Goal: Information Seeking & Learning: Compare options

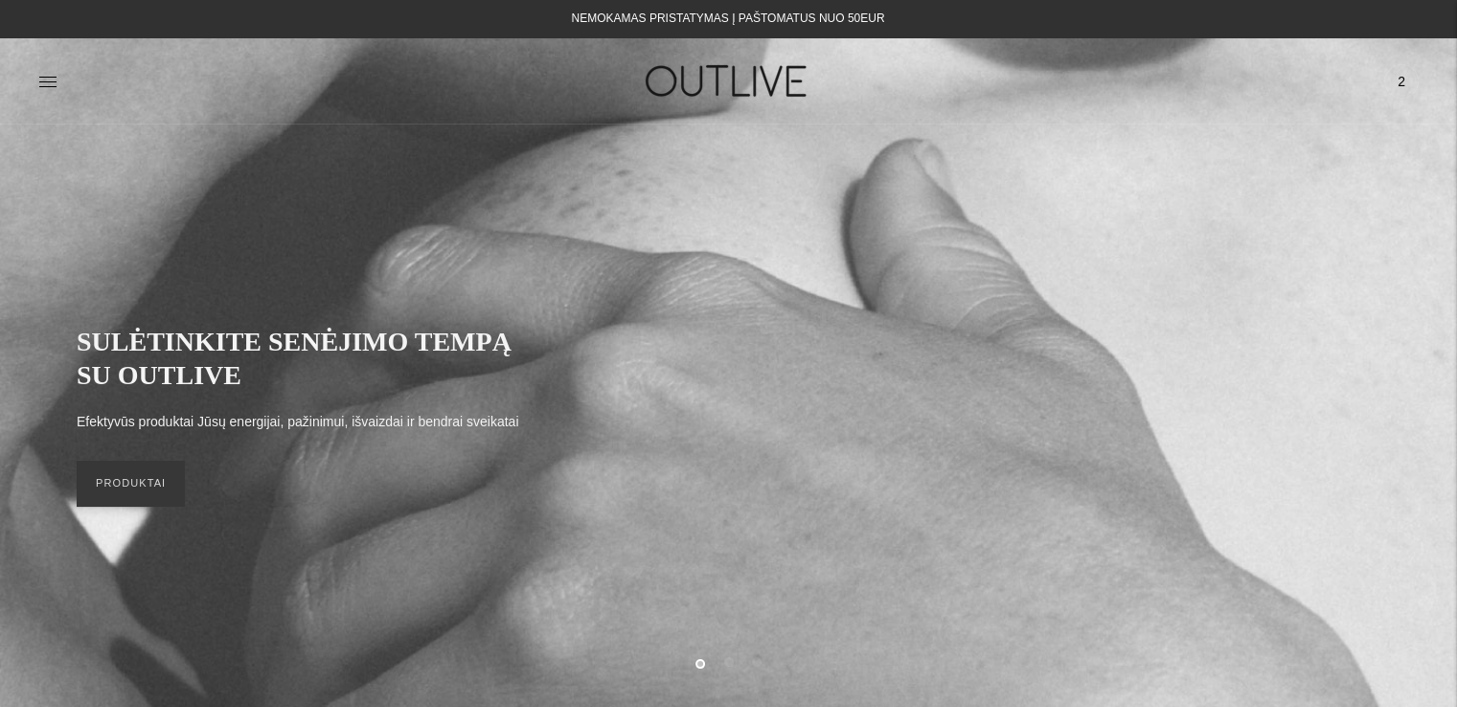
click at [1396, 79] on span "2" at bounding box center [1401, 81] width 27 height 27
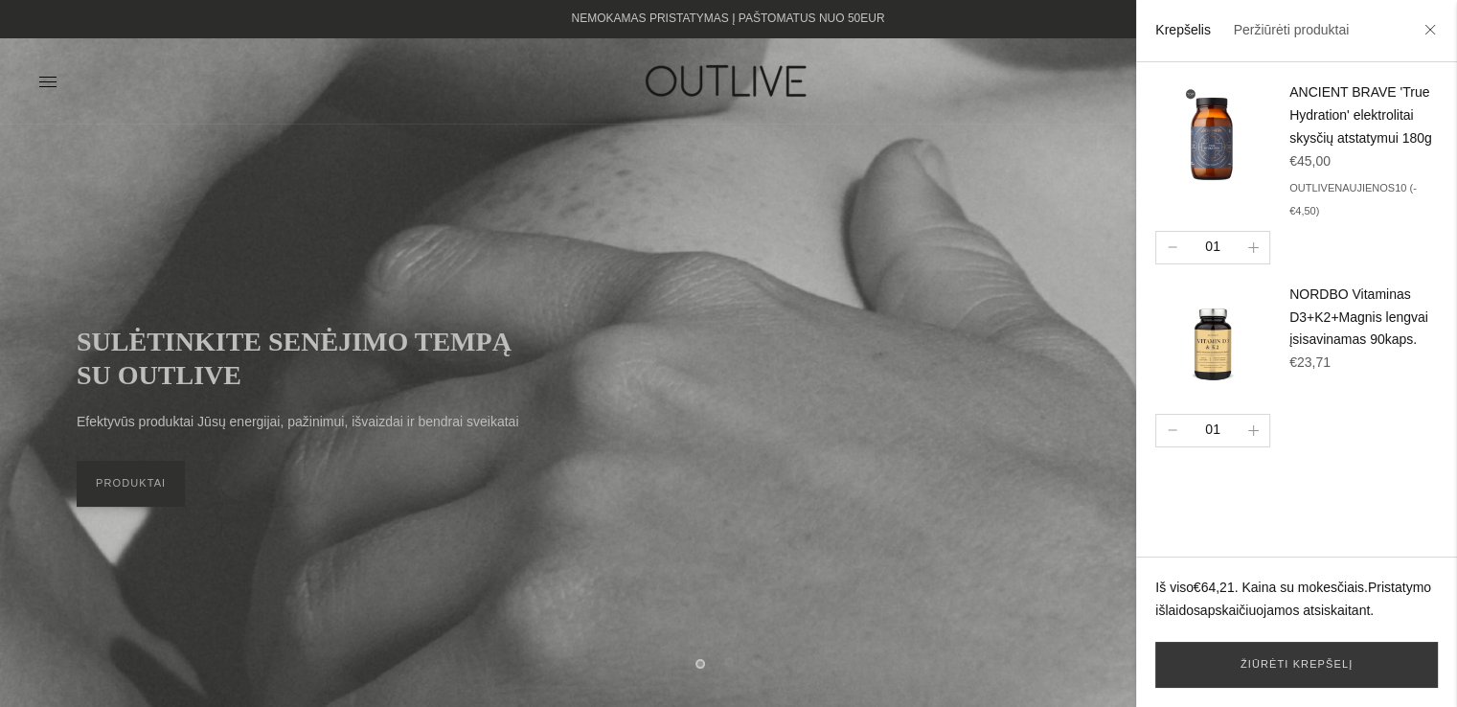
click at [979, 255] on div at bounding box center [728, 353] width 1457 height 707
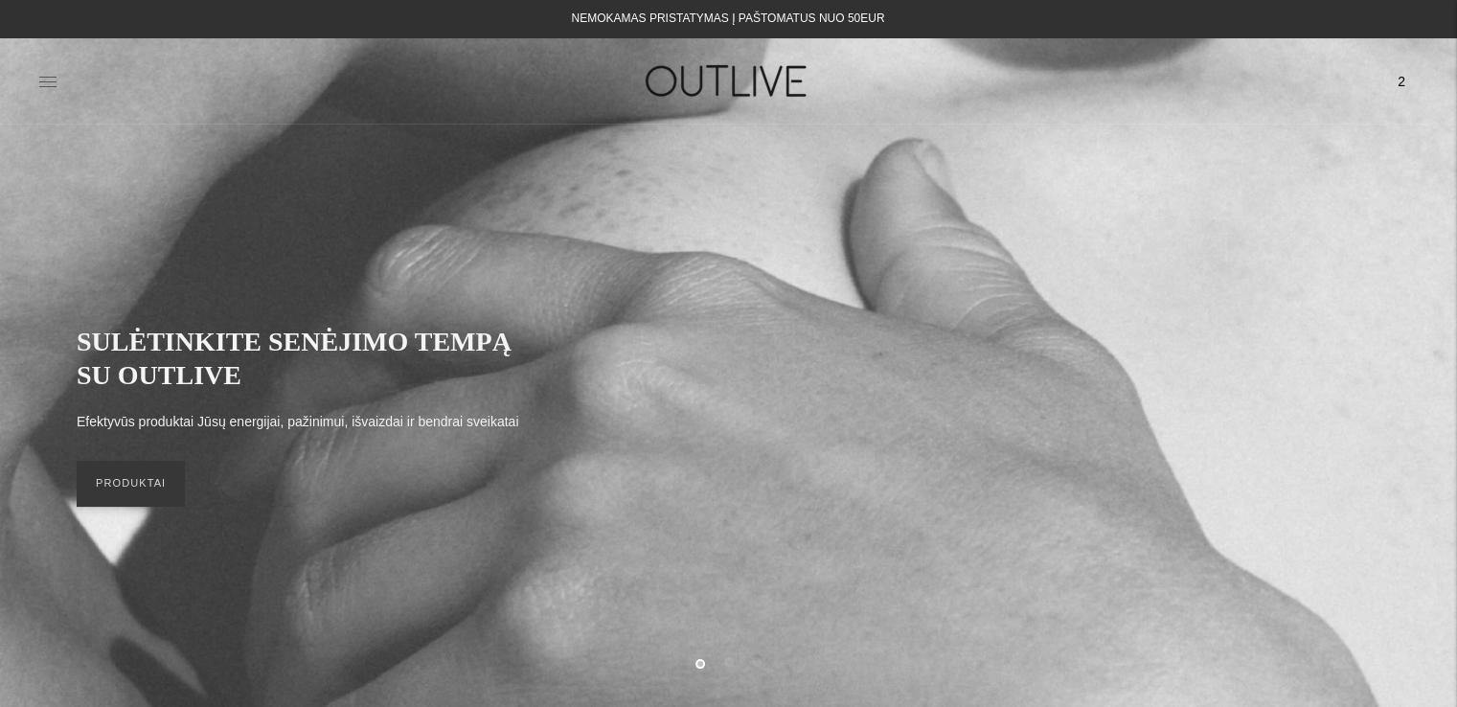
click at [44, 76] on icon at bounding box center [47, 81] width 19 height 19
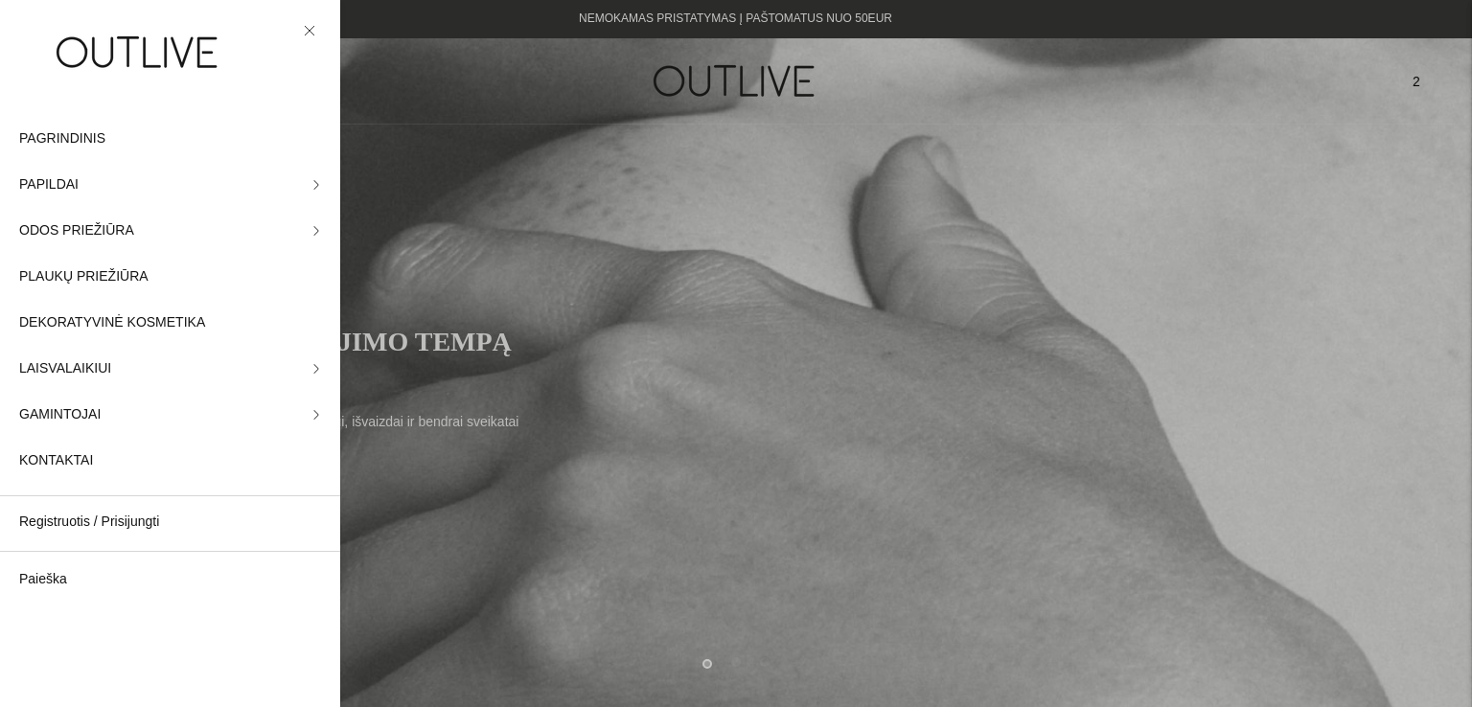
click at [445, 111] on div at bounding box center [736, 353] width 1472 height 707
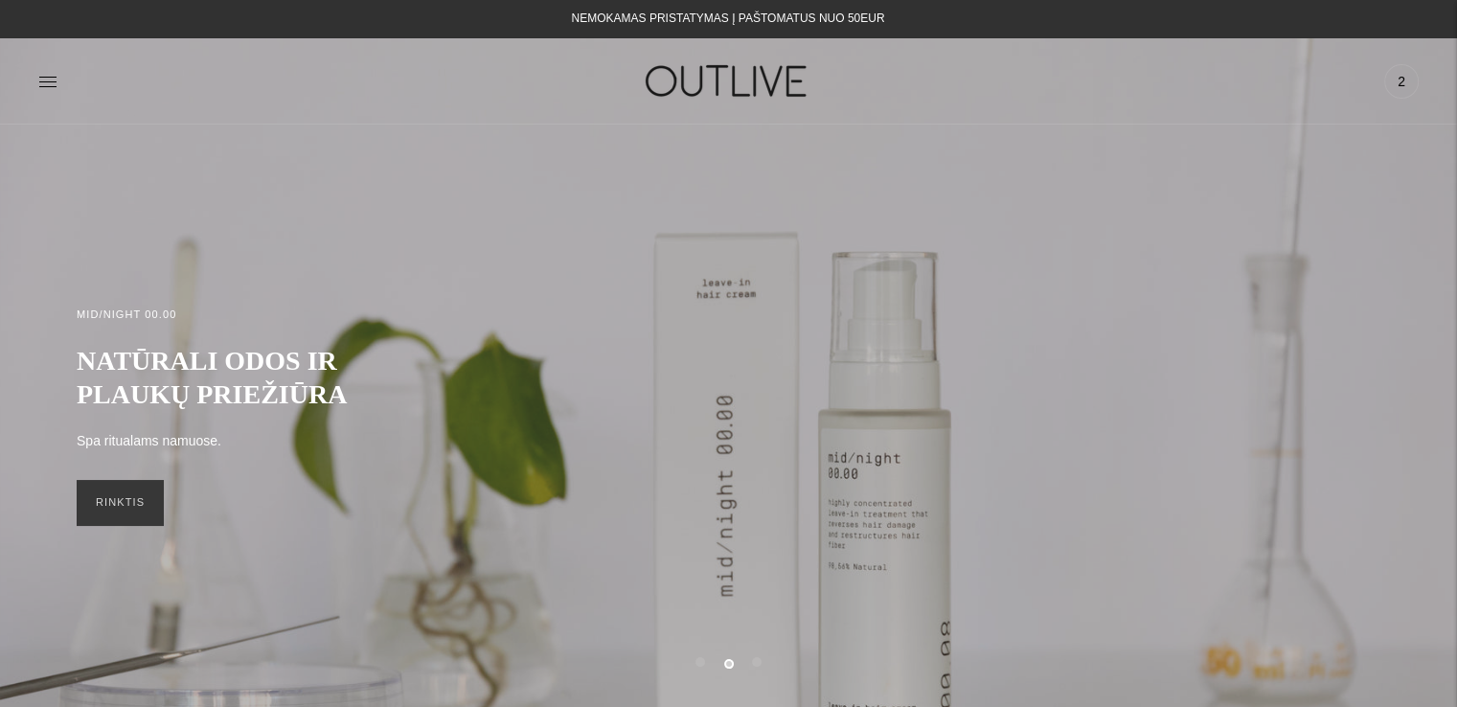
click at [834, 22] on div "NEMOKAMAS PRISTATYMAS Į PAŠTOMATUS NUO 50EUR" at bounding box center [728, 19] width 313 height 23
click at [40, 80] on icon at bounding box center [47, 81] width 19 height 19
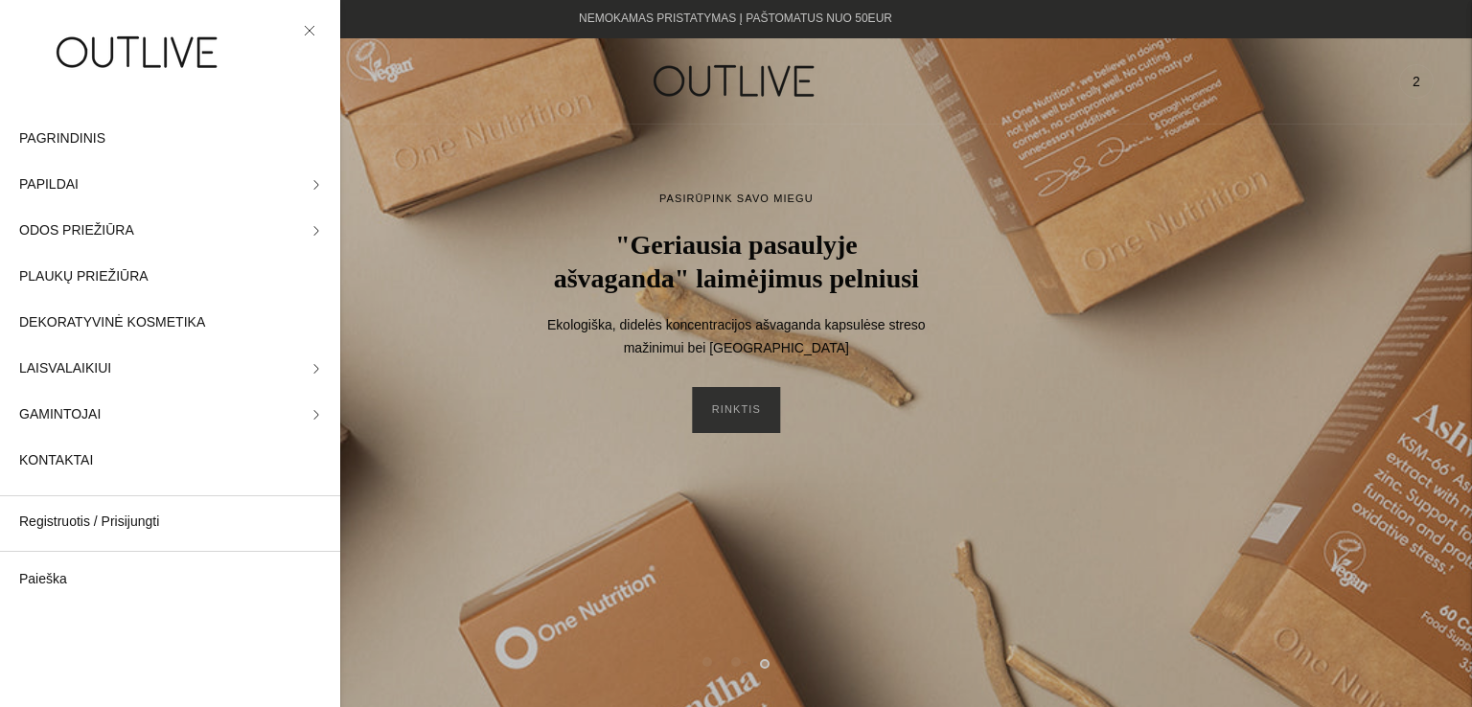
click at [169, 57] on img at bounding box center [139, 52] width 240 height 66
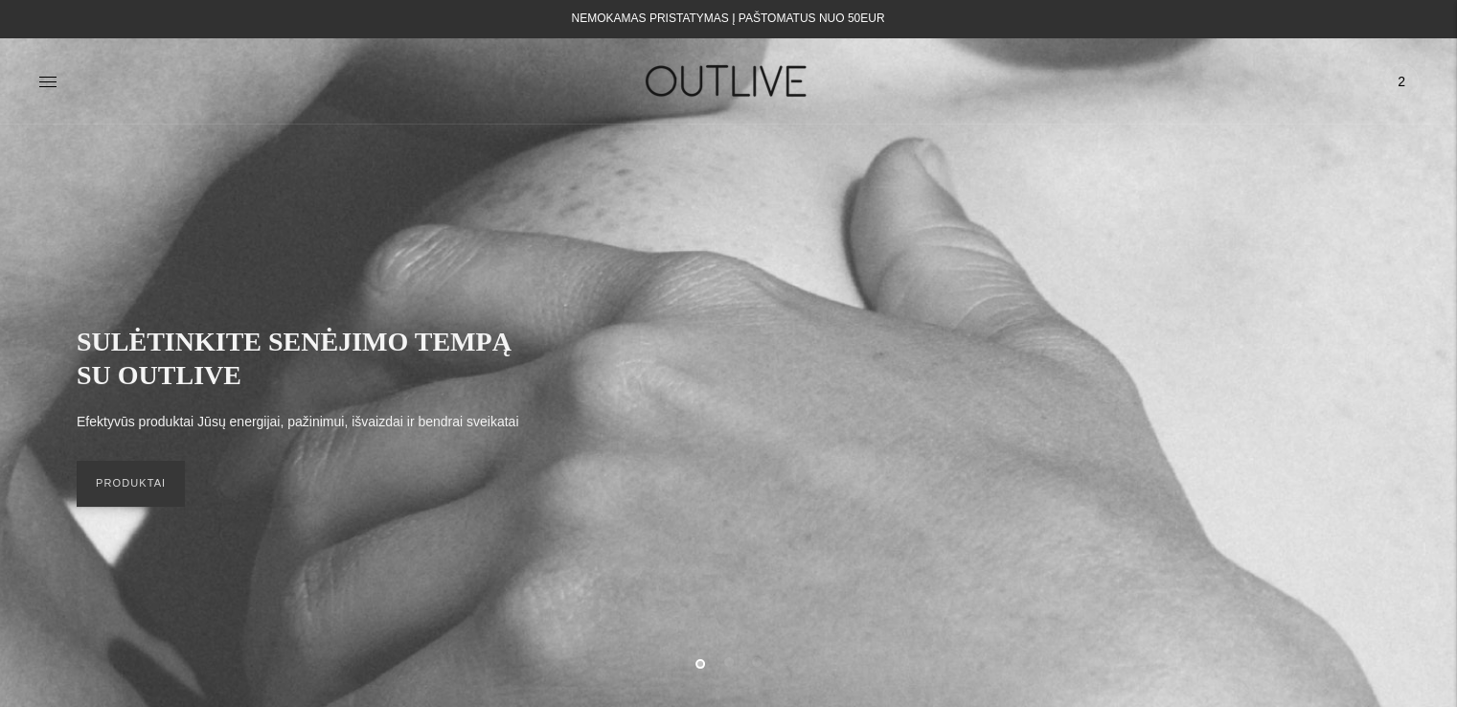
click at [48, 79] on icon at bounding box center [47, 81] width 19 height 19
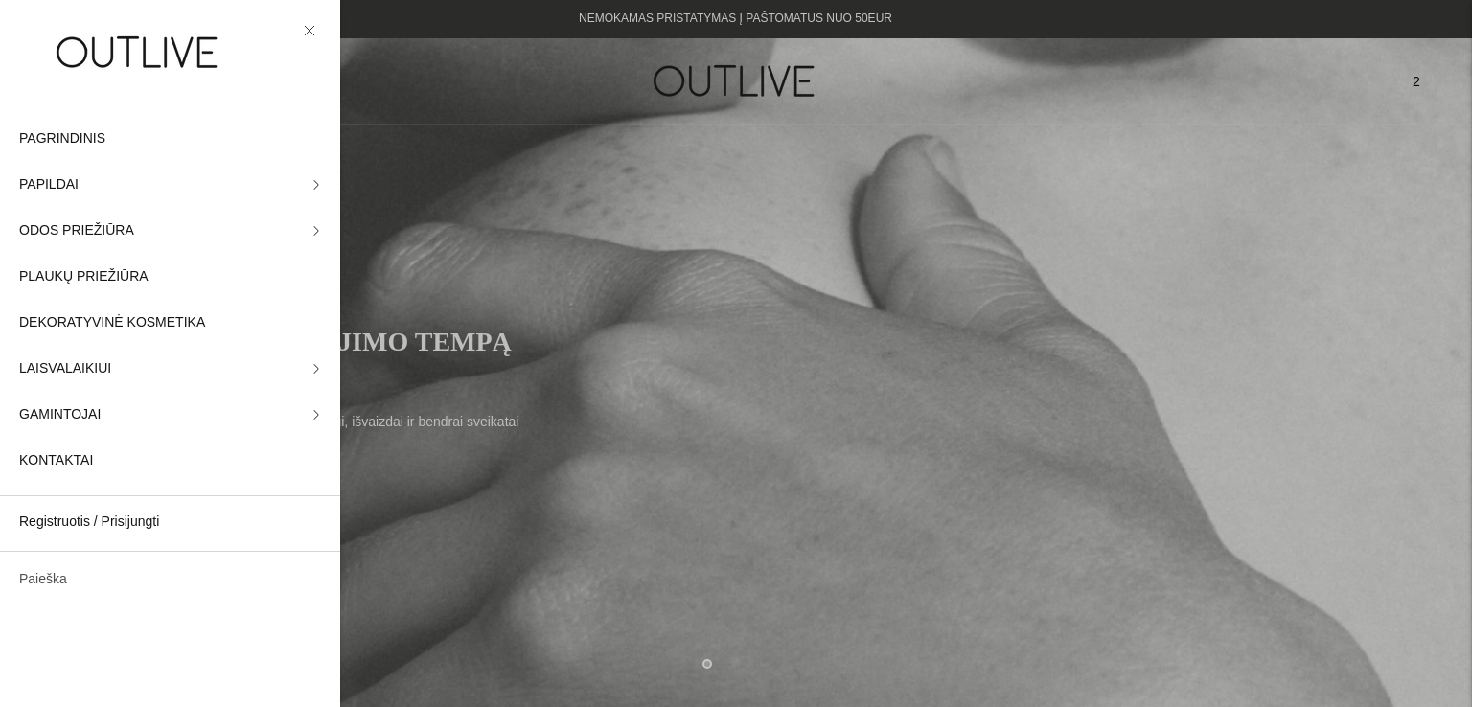
click at [45, 581] on link "Paieška" at bounding box center [170, 580] width 340 height 46
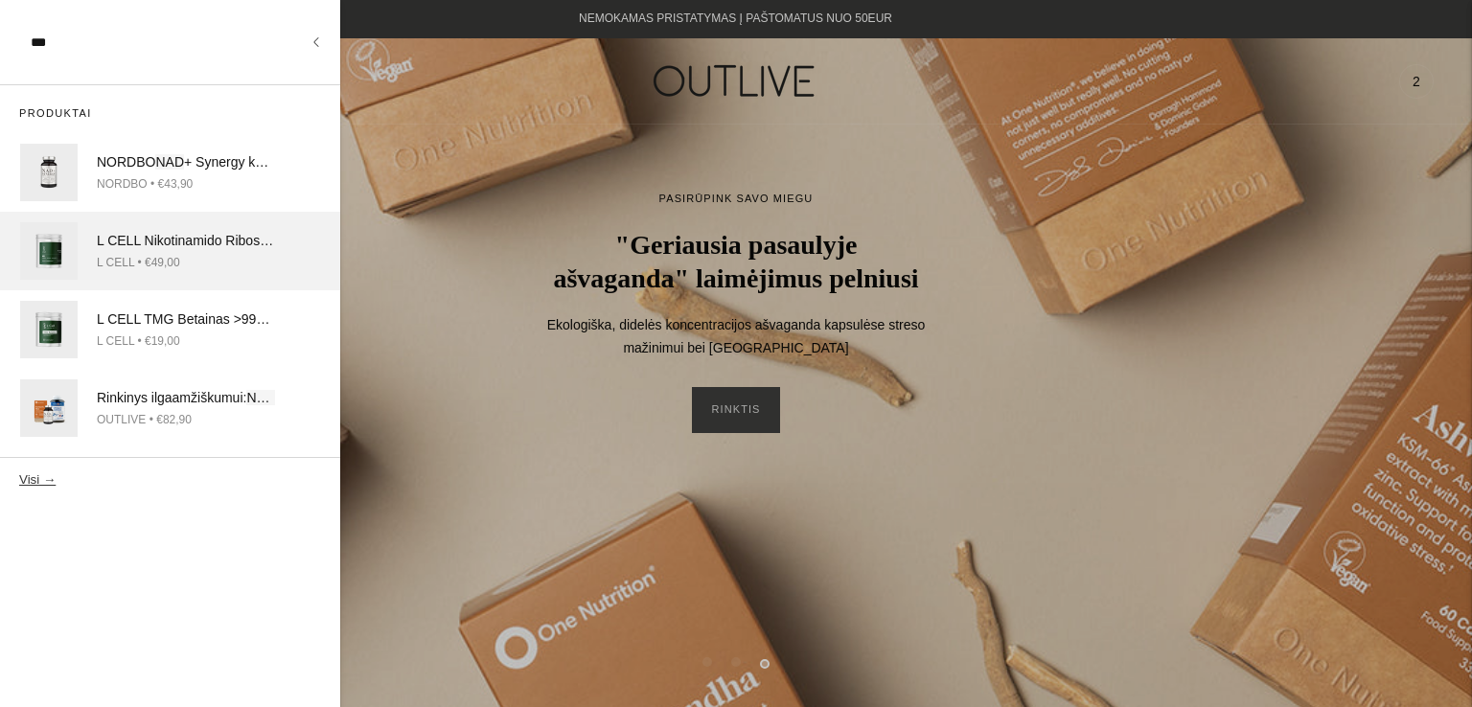
type input "***"
click at [257, 242] on div "L CELL Nikotinamido Ribosido (NR) >98% grynumo kapsulės NAD + kiekio didinimui …" at bounding box center [186, 241] width 178 height 23
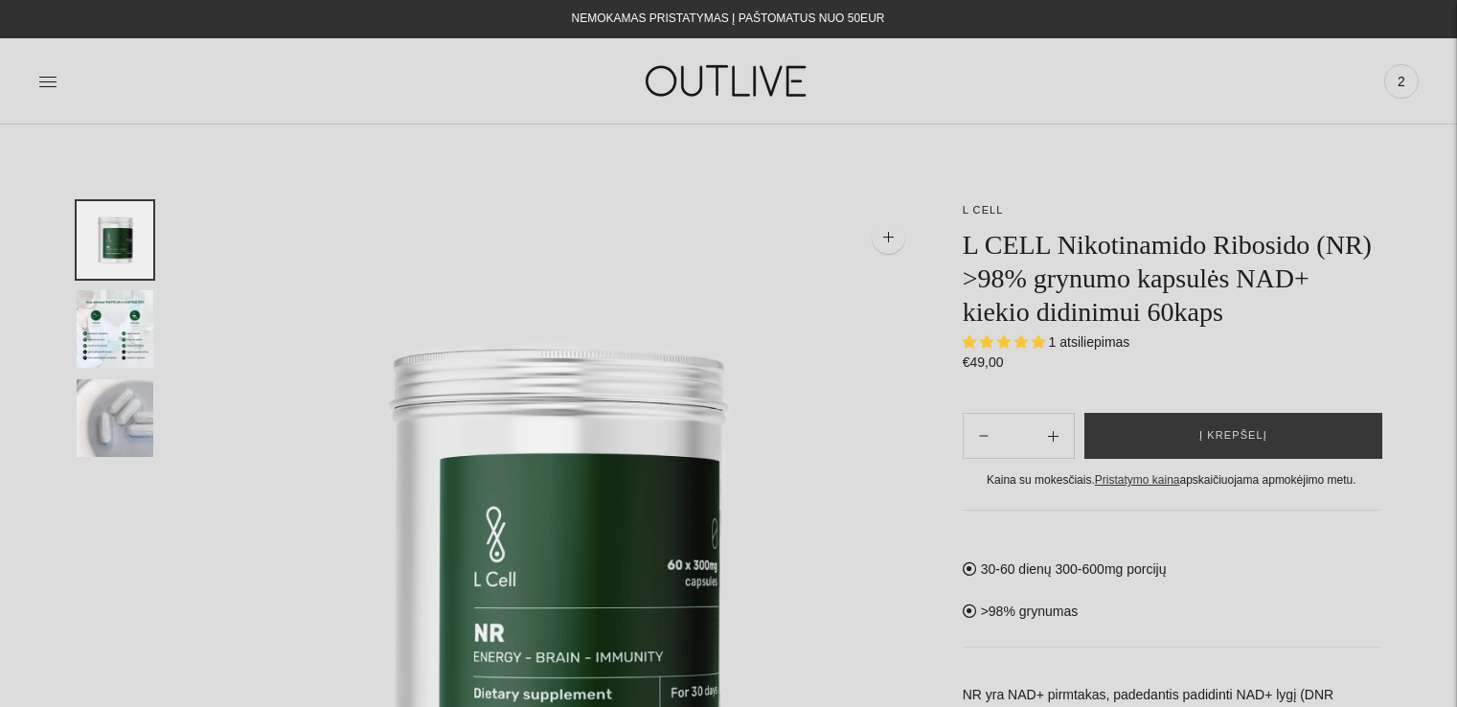
select select "**********"
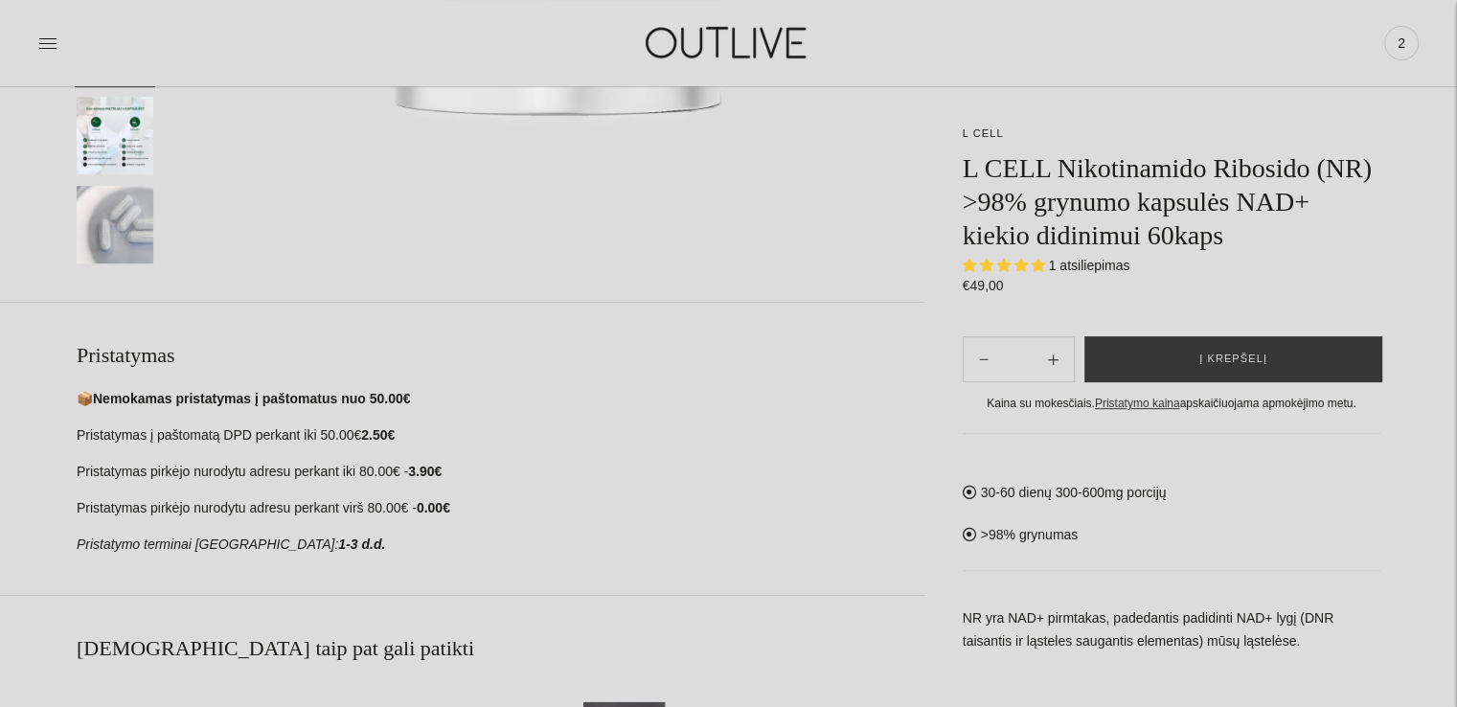
scroll to position [383, 0]
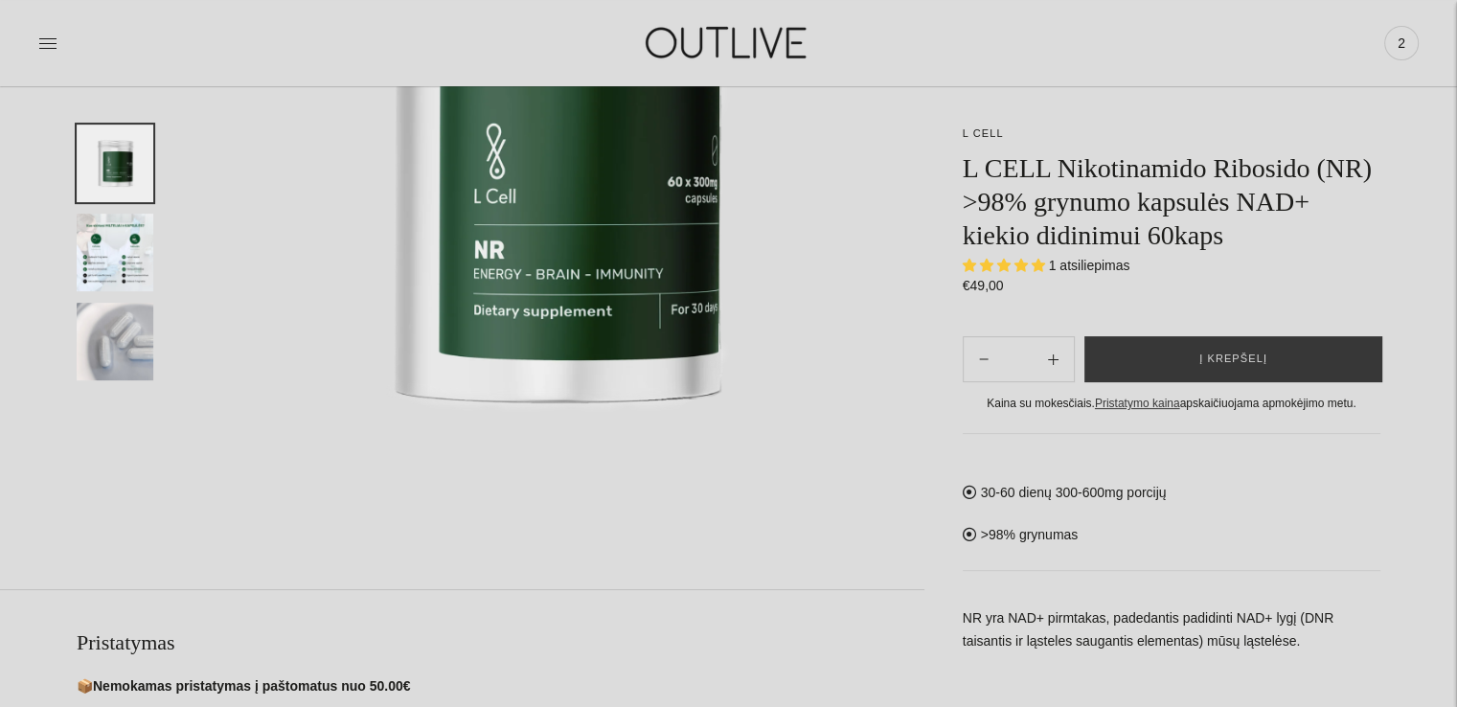
click at [1058, 265] on span "1 atsiliepimas" at bounding box center [1089, 265] width 81 height 15
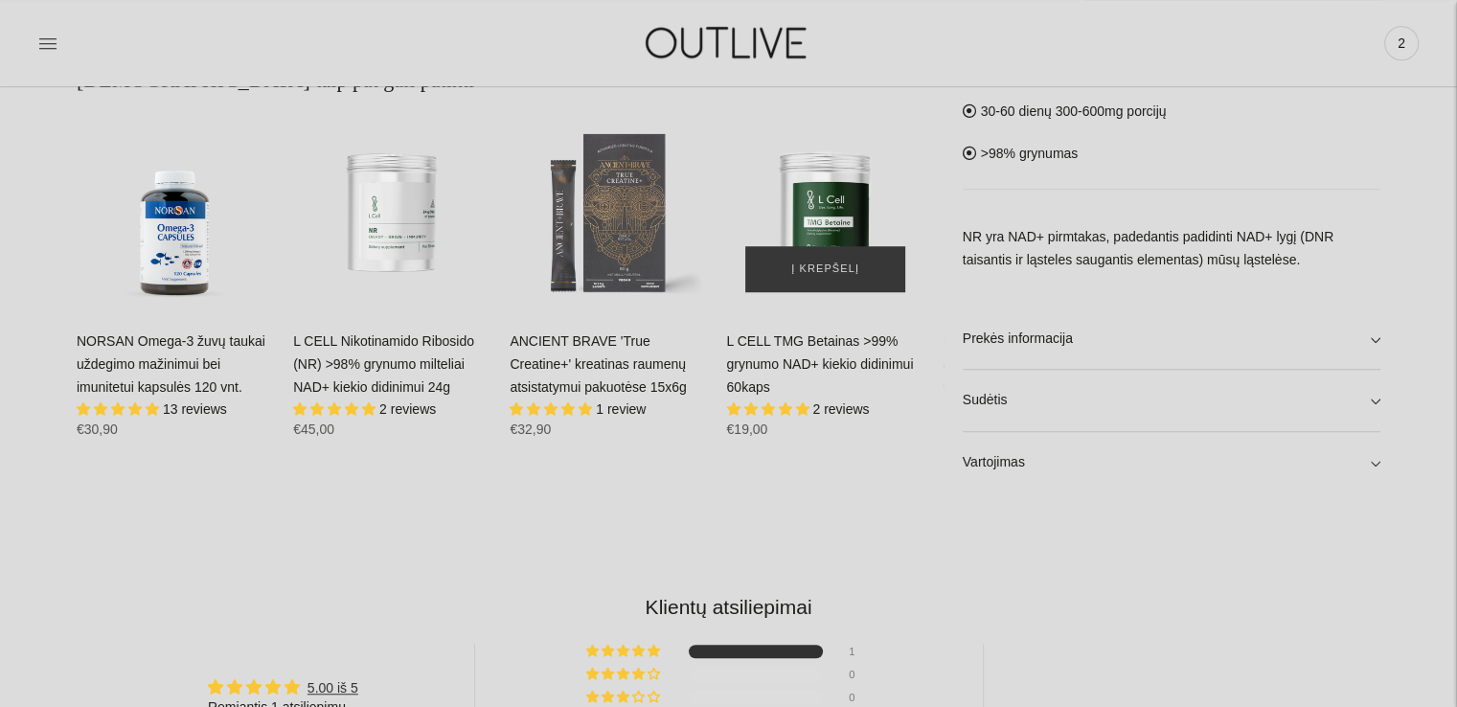
scroll to position [1245, 0]
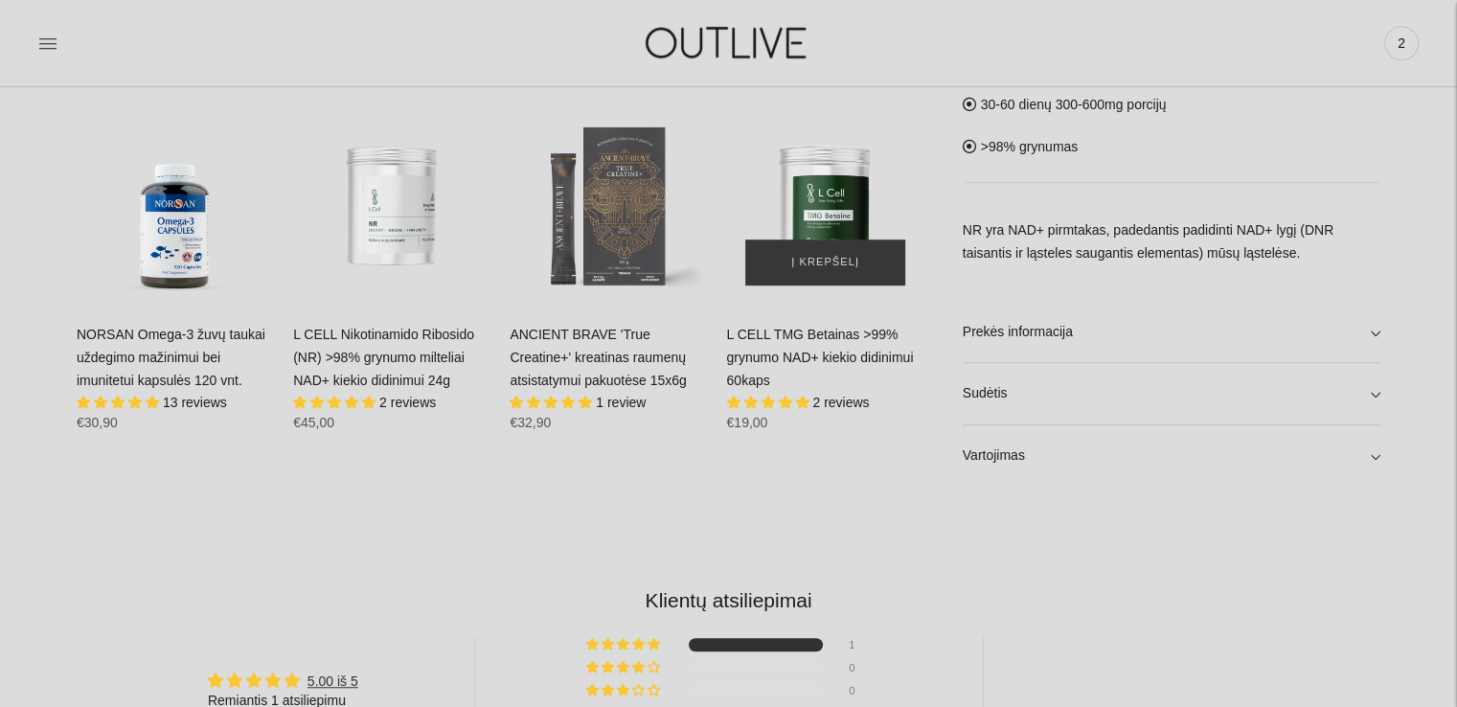
click at [824, 186] on img "L CELL TMG Betainas >99% grynumo NAD+ kiekio didinimui 60kaps\a" at bounding box center [824, 205] width 197 height 197
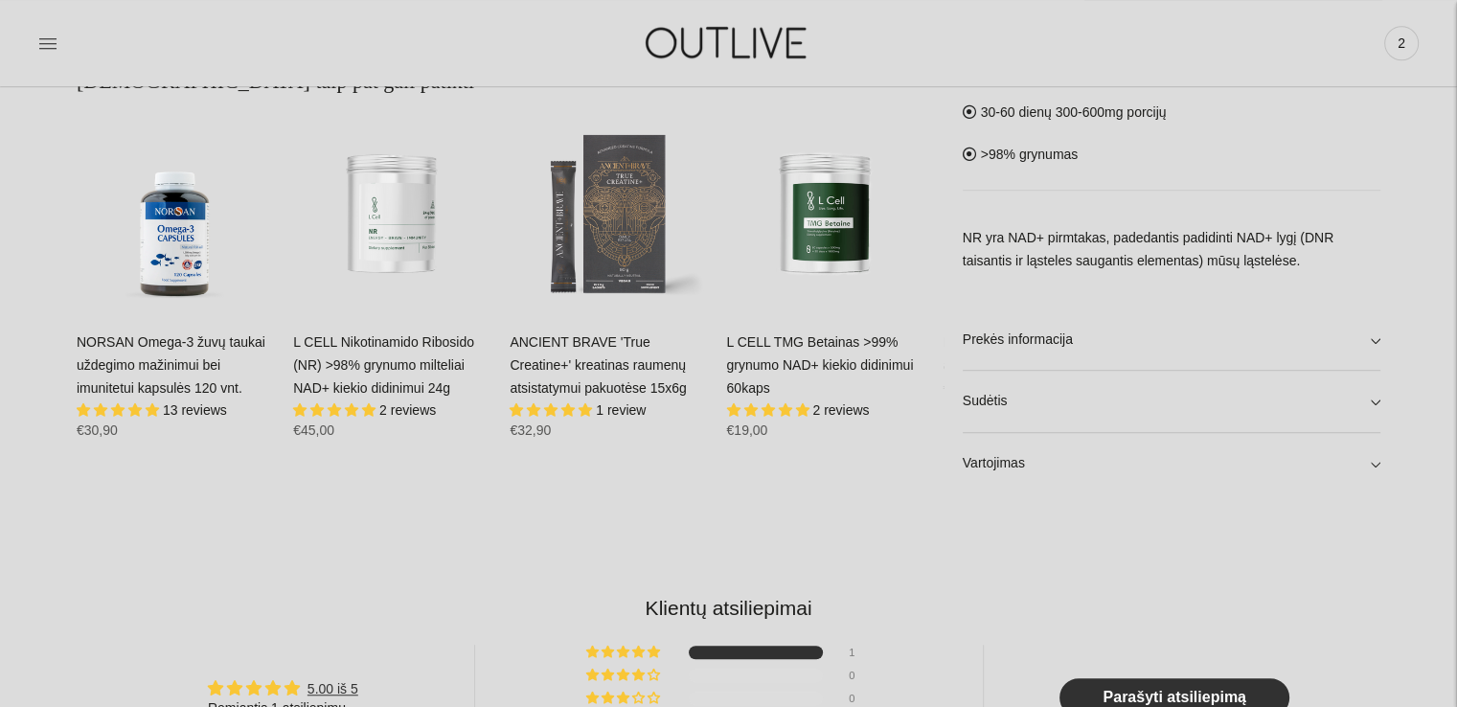
scroll to position [1236, 0]
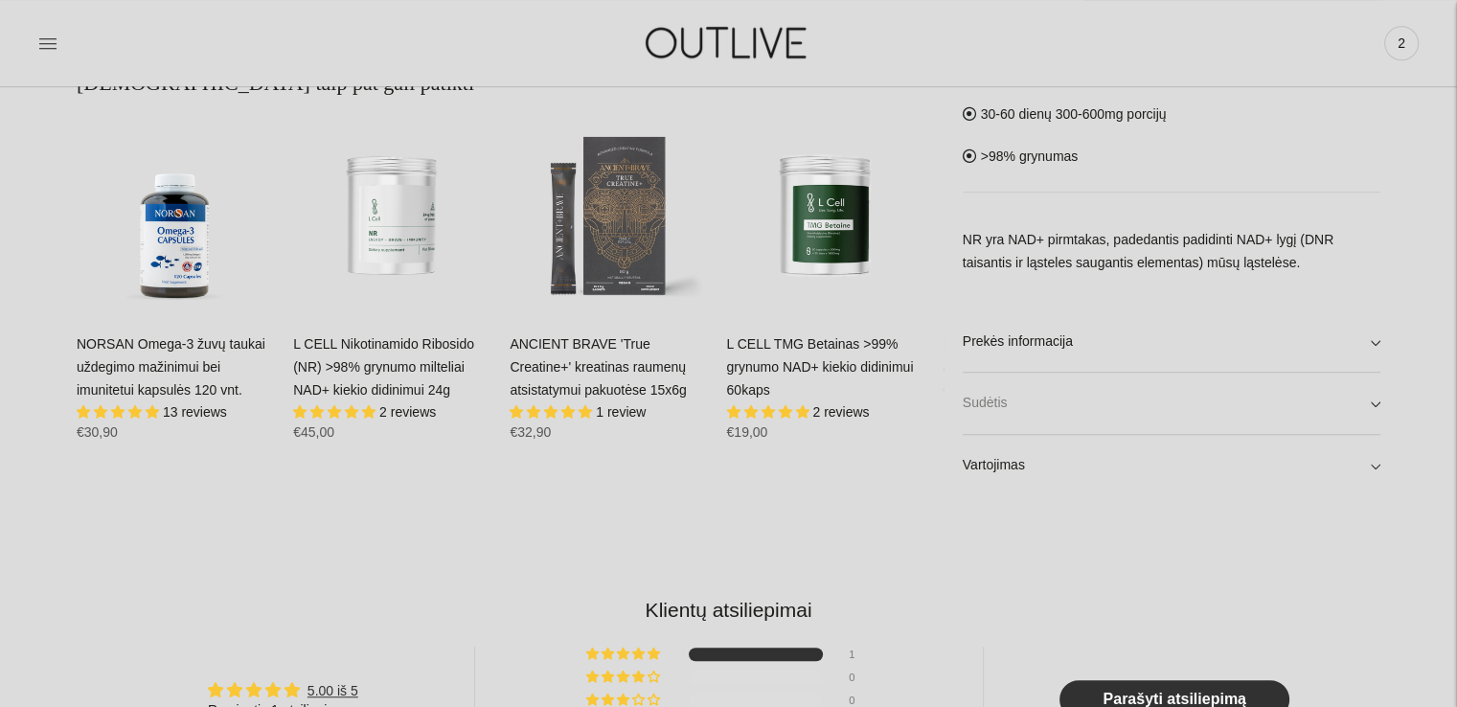
click at [1062, 407] on link "Sudėtis" at bounding box center [1172, 403] width 418 height 61
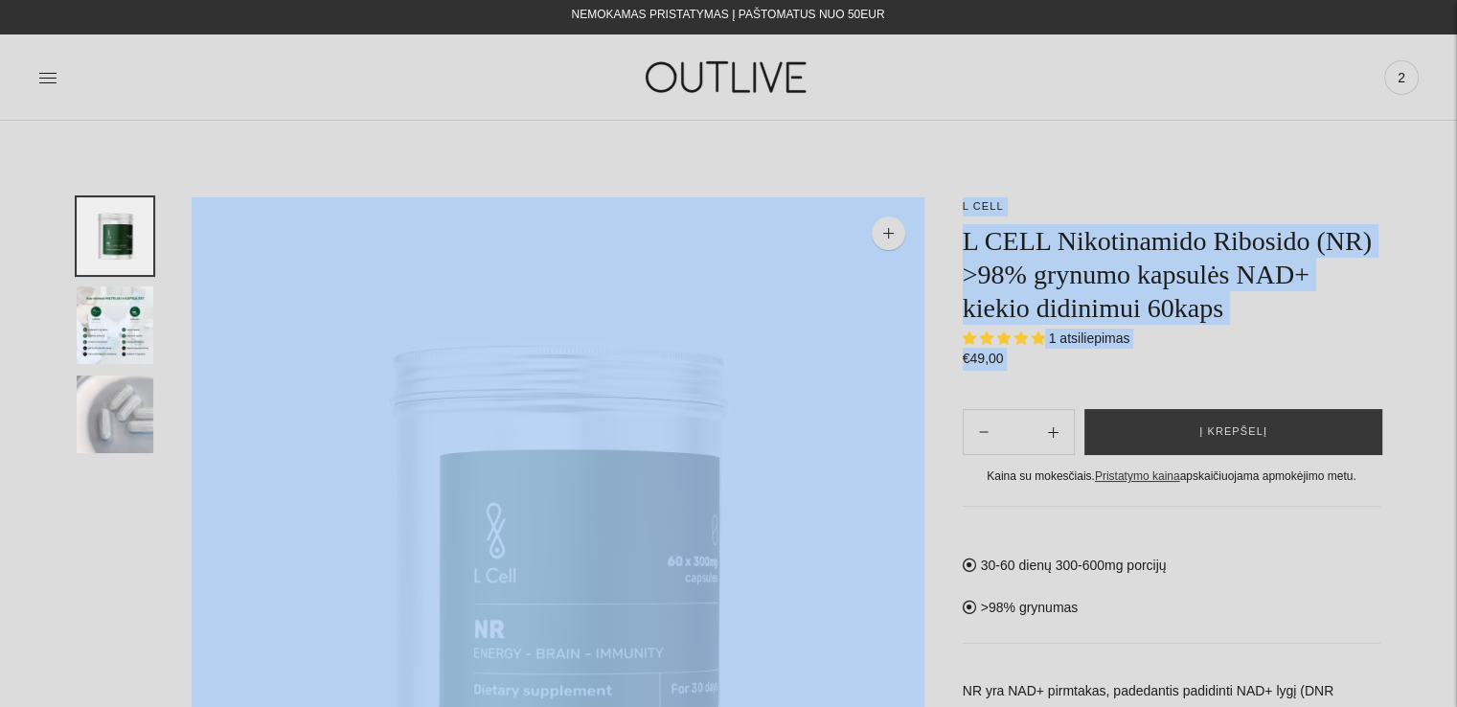
scroll to position [0, 0]
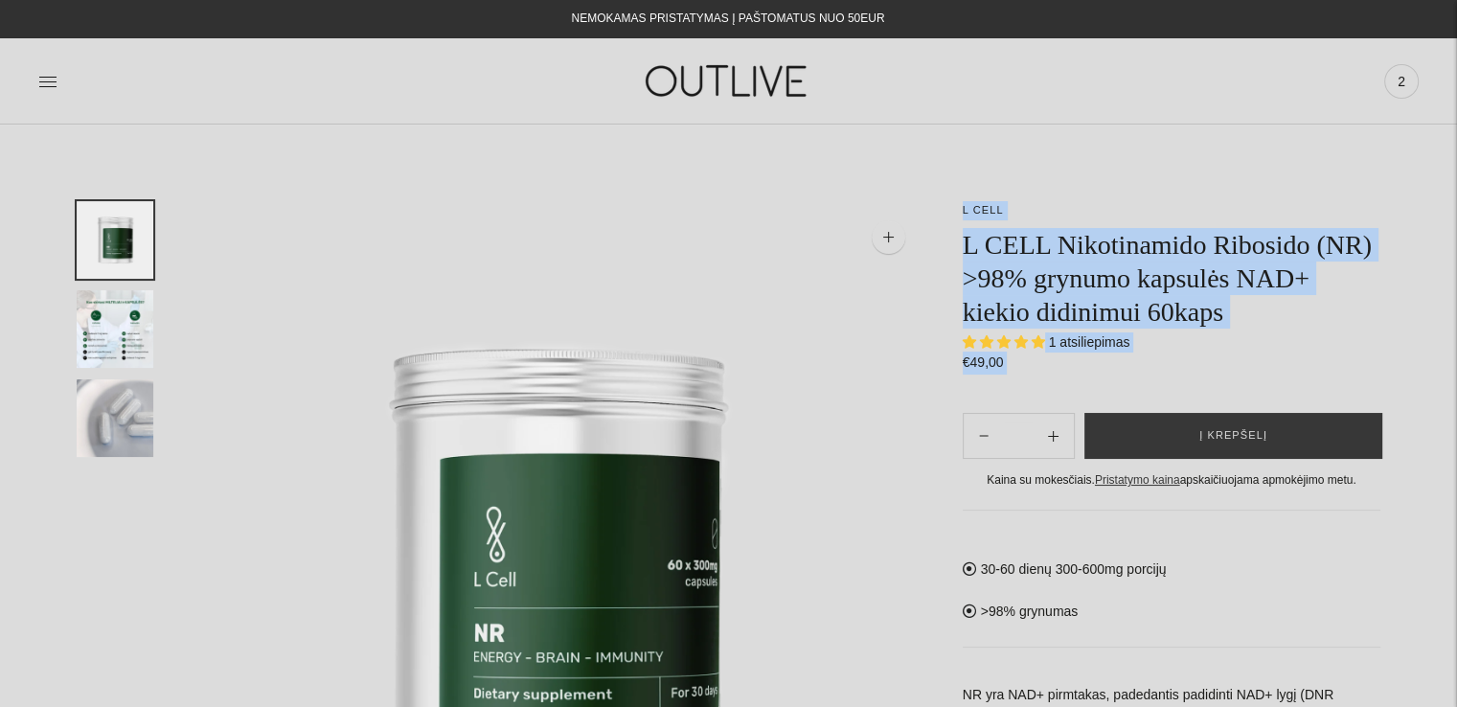
drag, startPoint x: 958, startPoint y: 166, endPoint x: 963, endPoint y: 219, distance: 53.9
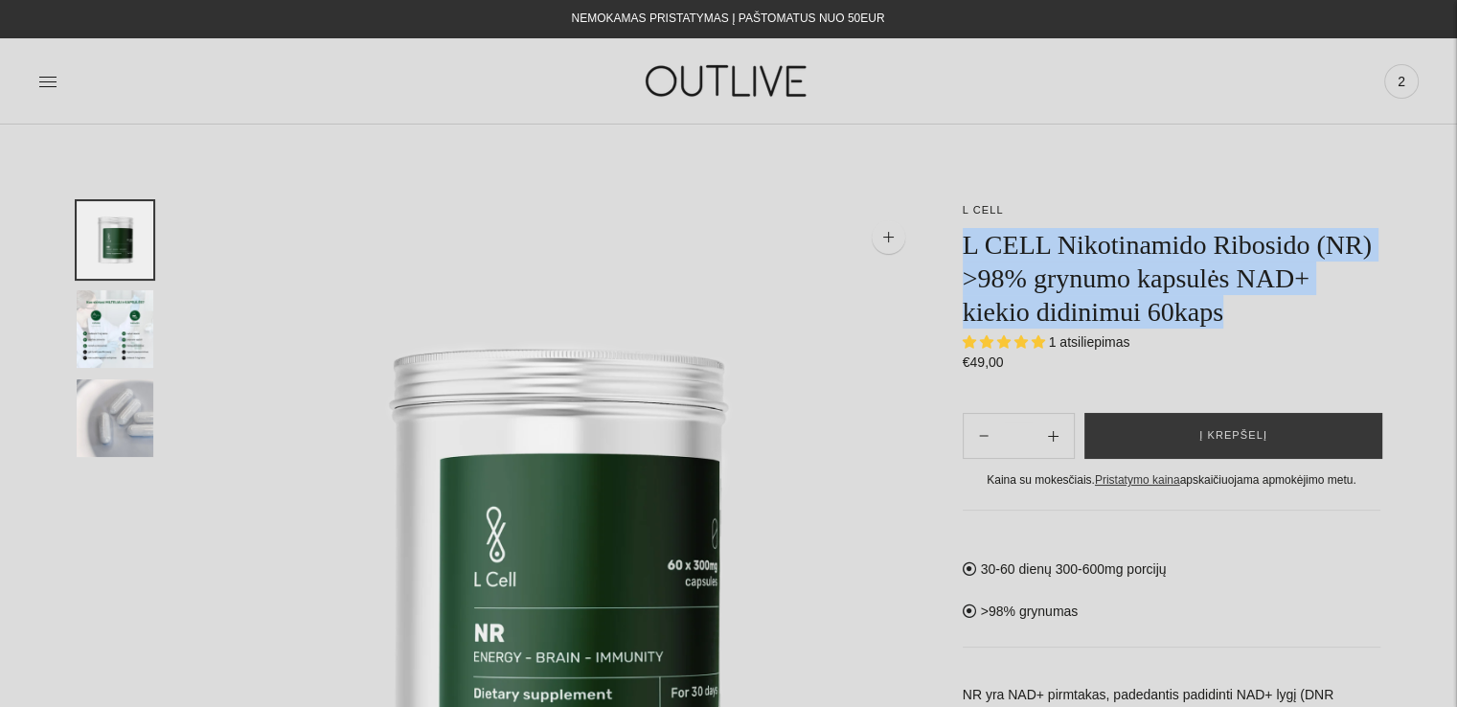
drag, startPoint x: 958, startPoint y: 246, endPoint x: 1181, endPoint y: 286, distance: 226.8
copy h1 "L CELL Nikotinamido Ribosido (NR) >98% grynumo kapsulės NAD+ kiekio didinimui 6…"
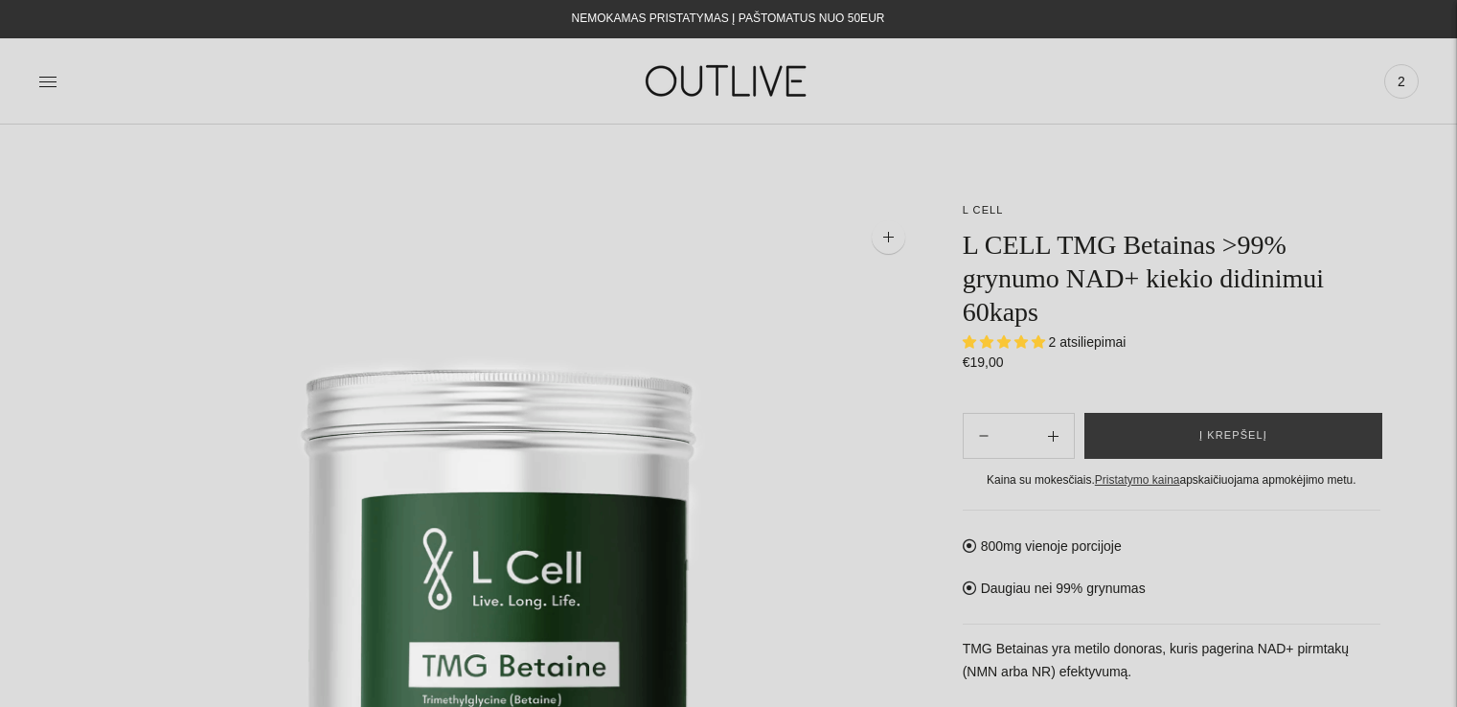
select select "**********"
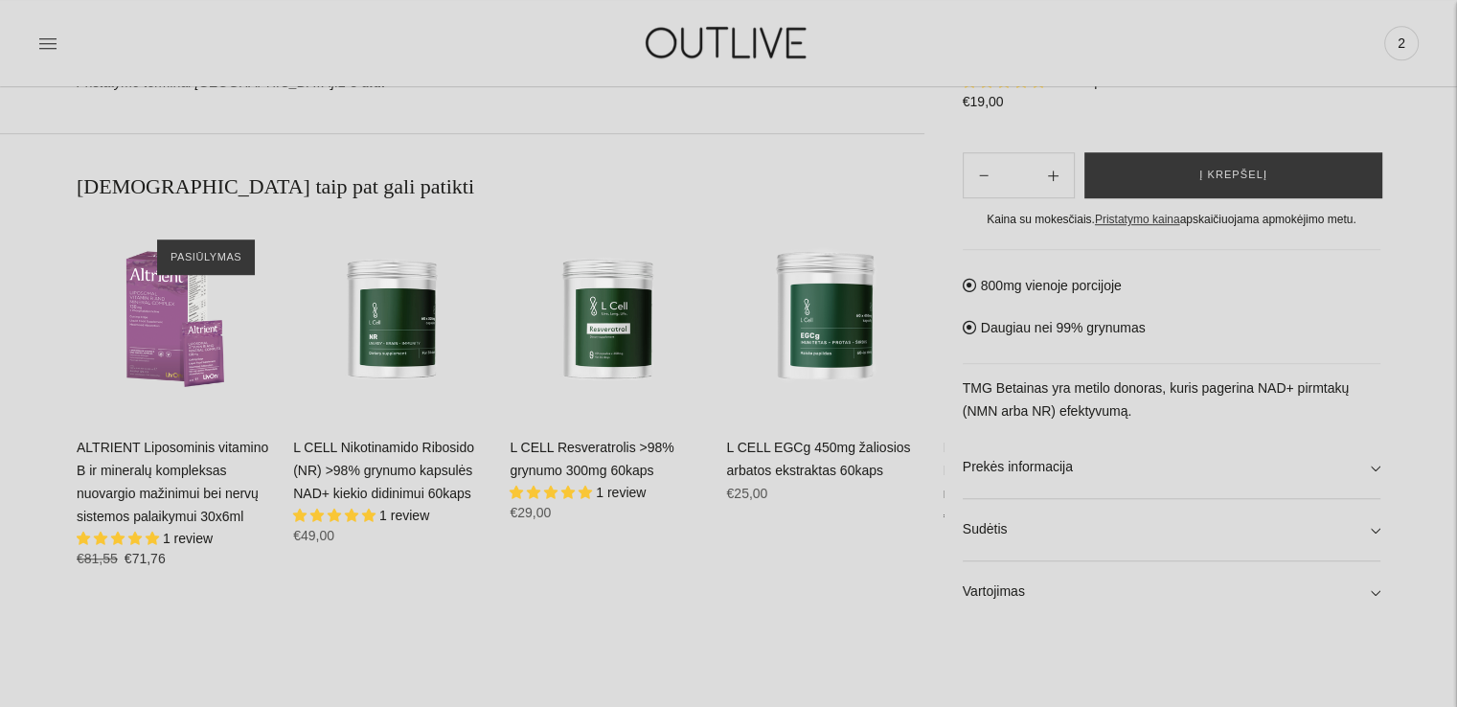
scroll to position [1245, 0]
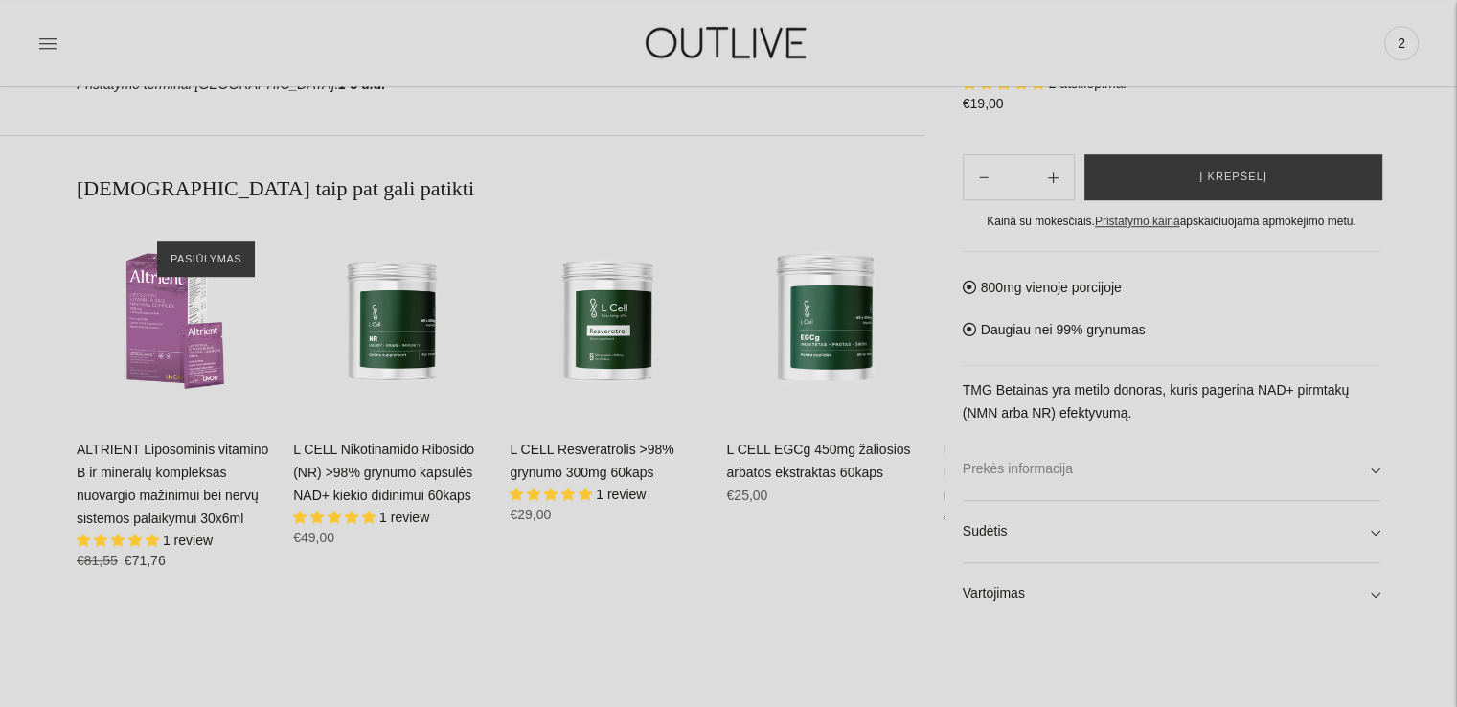
click at [1109, 477] on link "Prekės informacija" at bounding box center [1172, 469] width 418 height 61
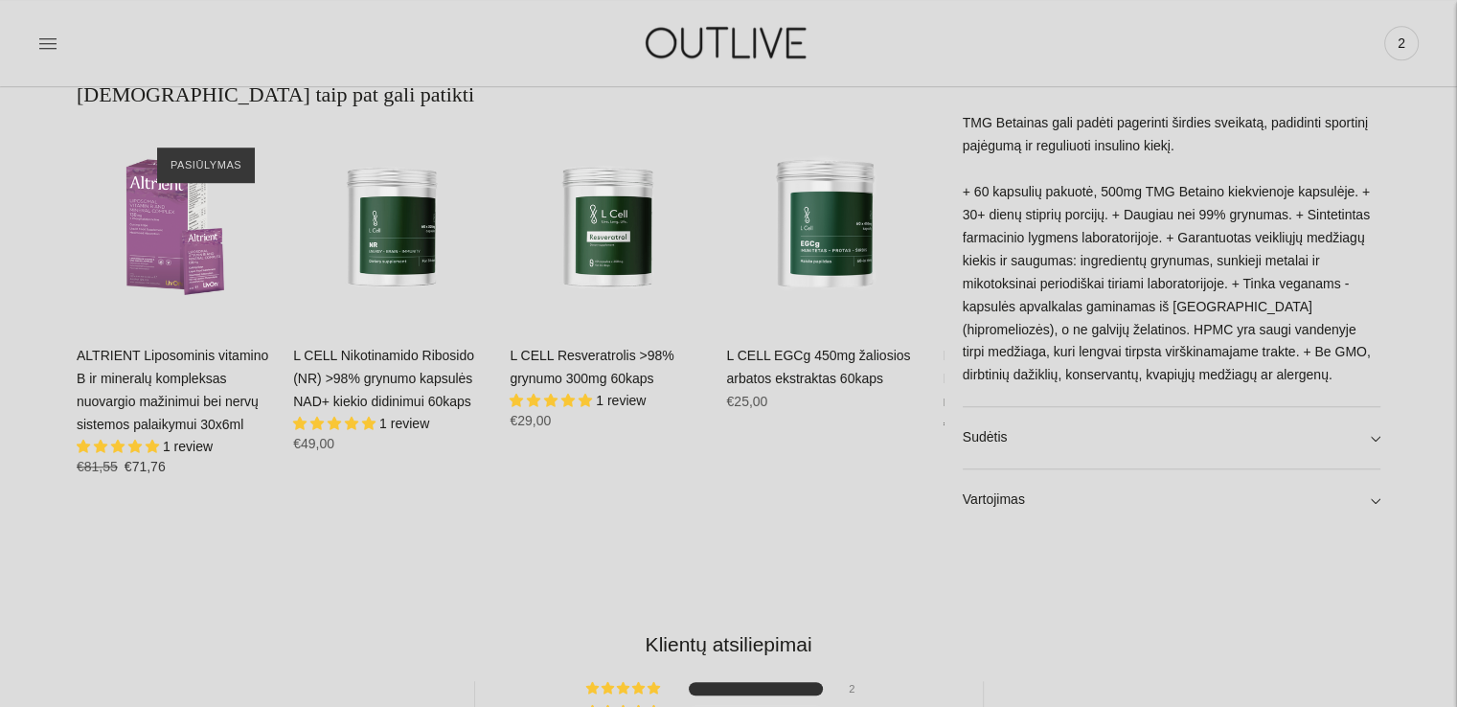
scroll to position [1341, 0]
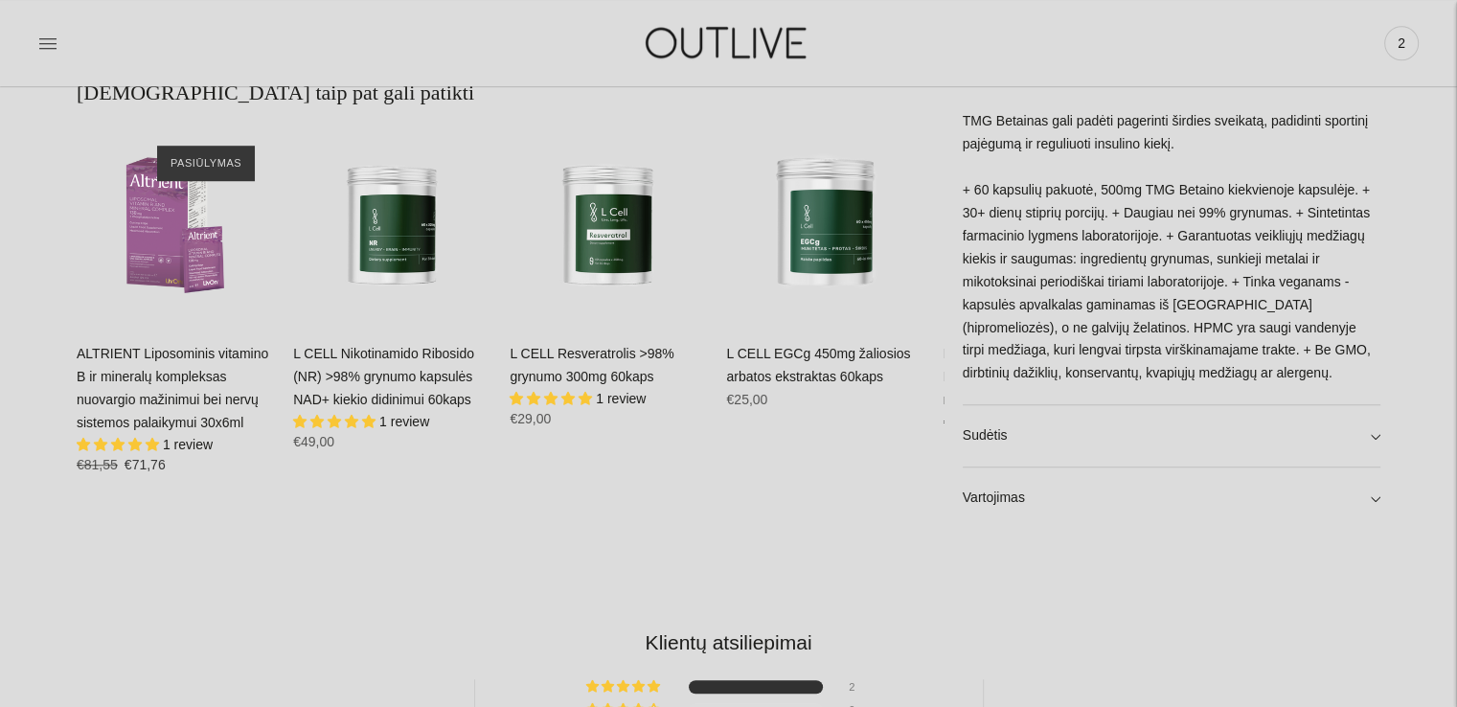
click at [1104, 400] on div "TMG mažina homocisteino kiekį - biomarkerį, susijusį su širdies ir kraujagyslių…" at bounding box center [1172, 153] width 418 height 501
click at [1090, 434] on link "Sudėtis" at bounding box center [1172, 435] width 418 height 61
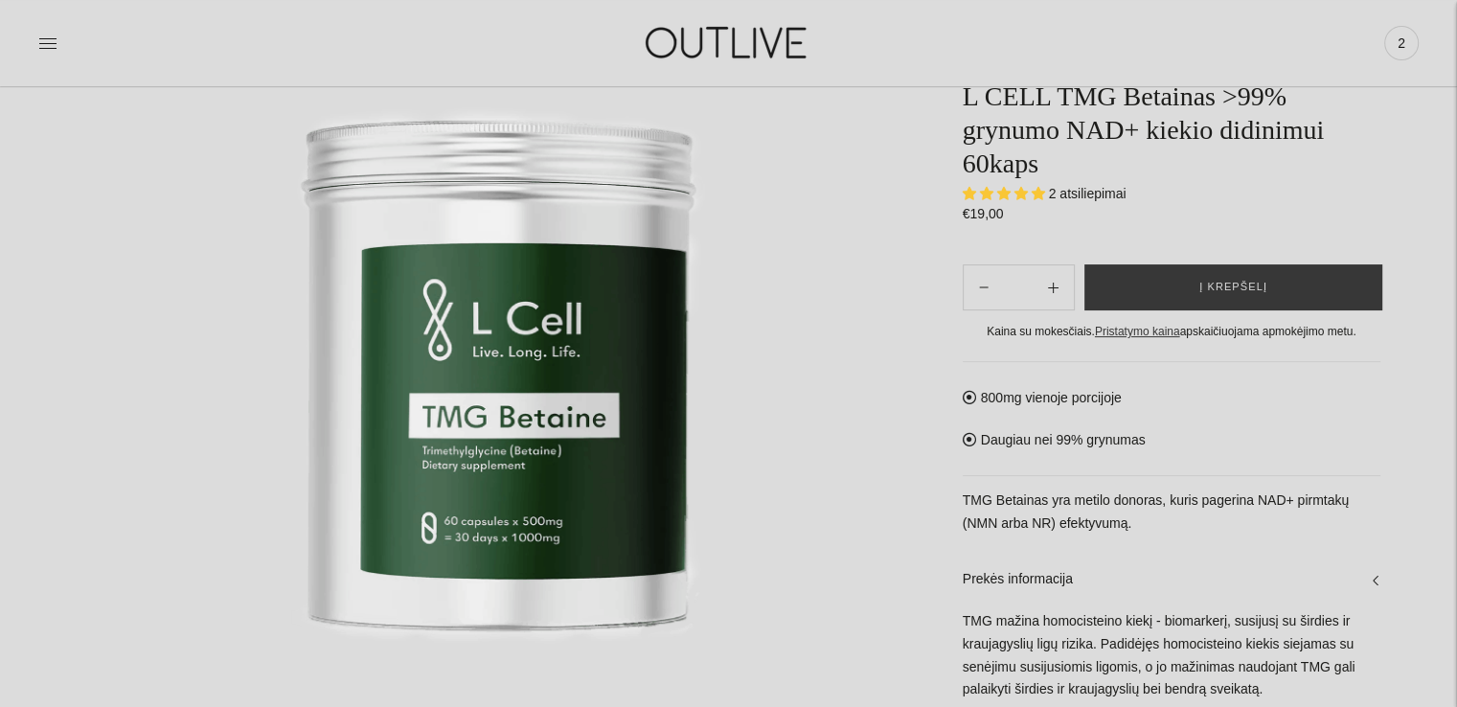
scroll to position [0, 0]
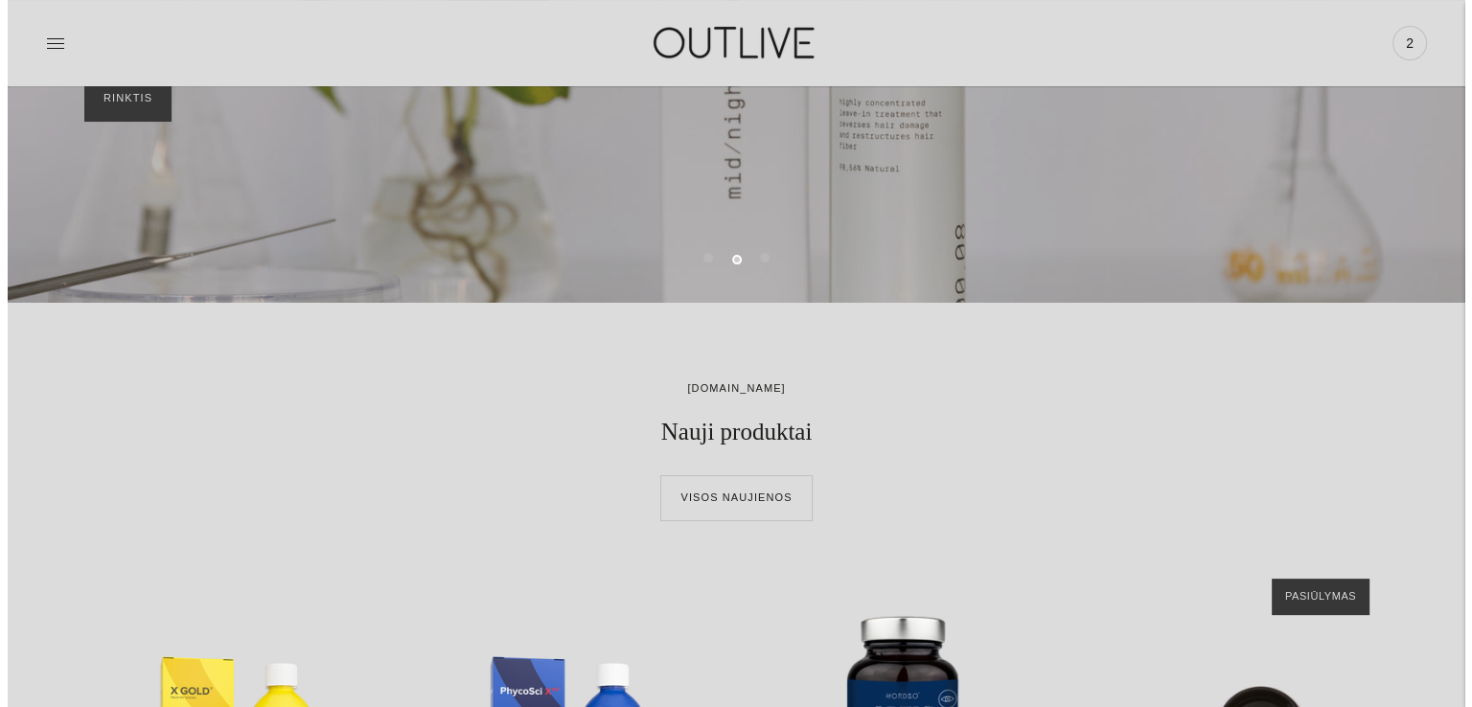
scroll to position [192, 0]
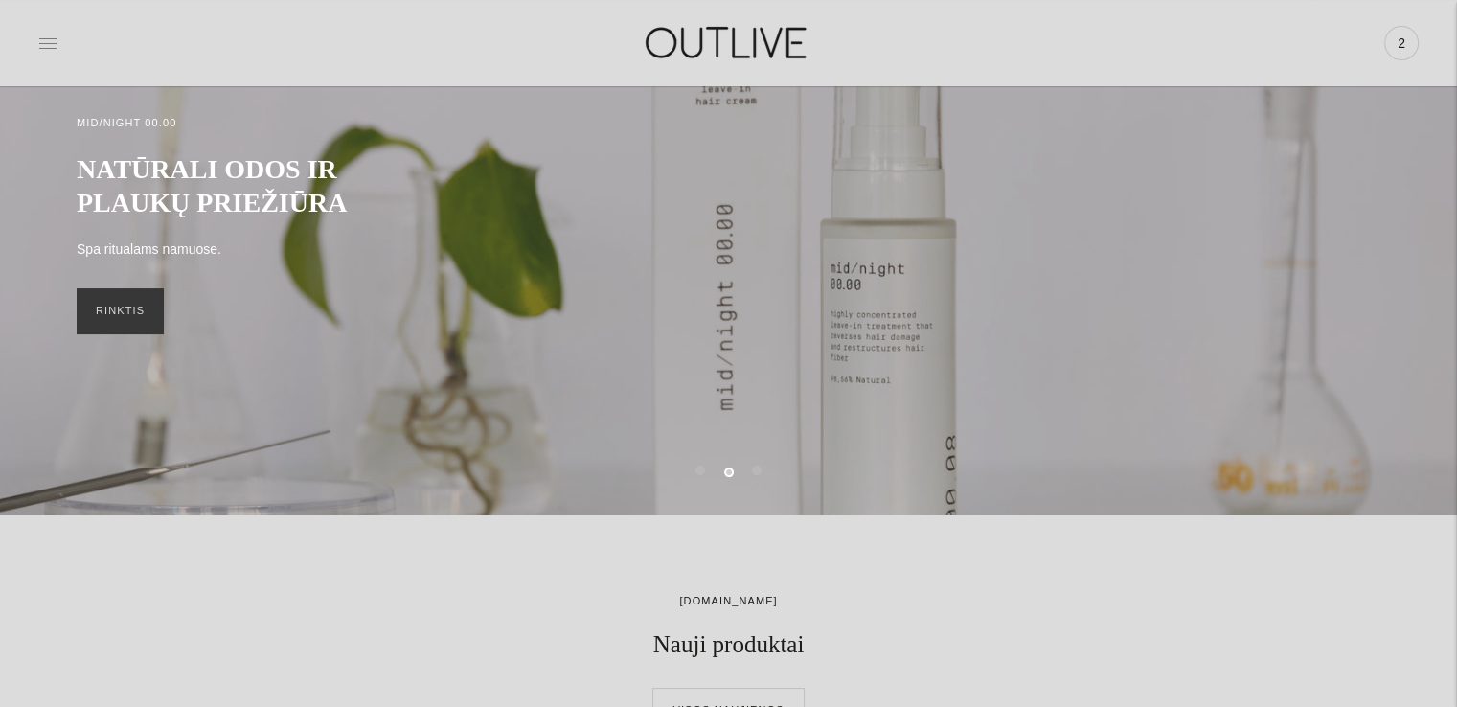
click at [50, 39] on icon at bounding box center [47, 43] width 19 height 19
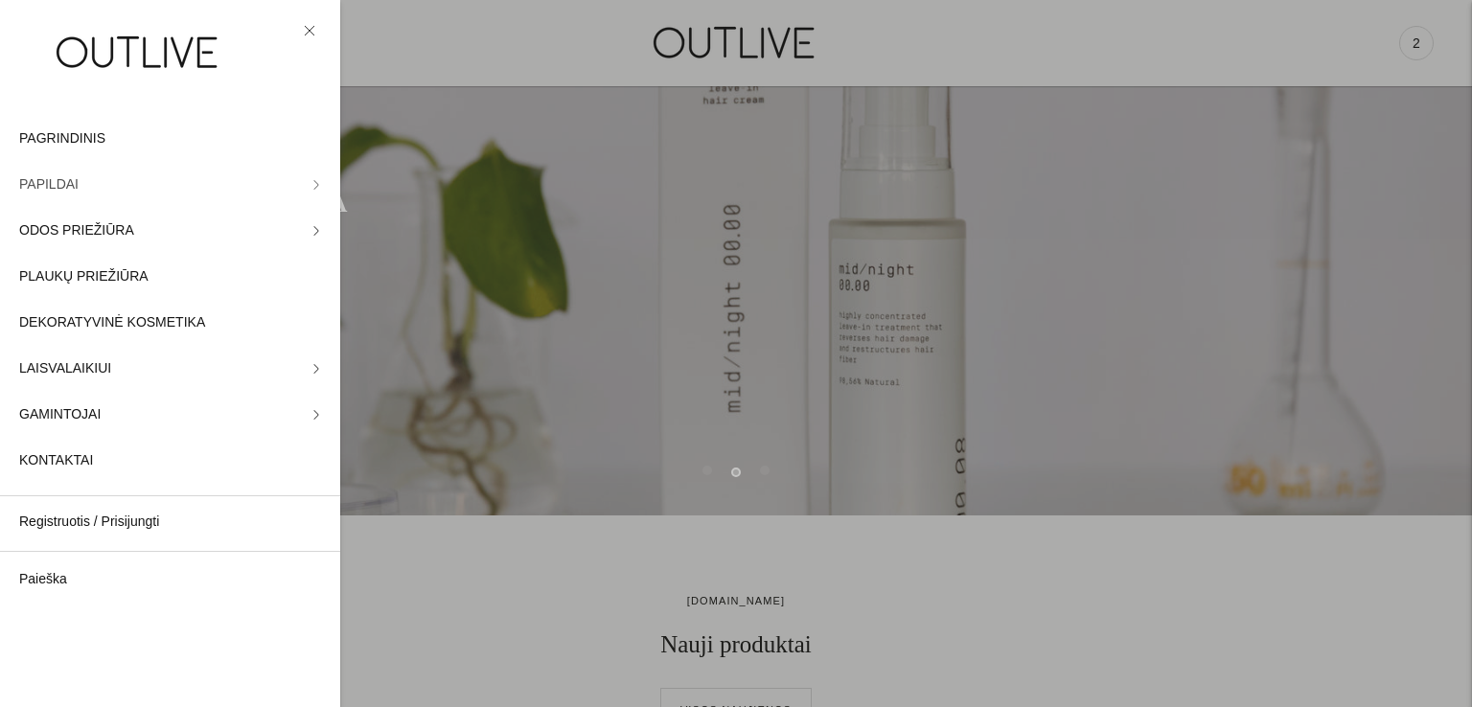
click at [30, 186] on span "PAPILDAI" at bounding box center [48, 184] width 59 height 23
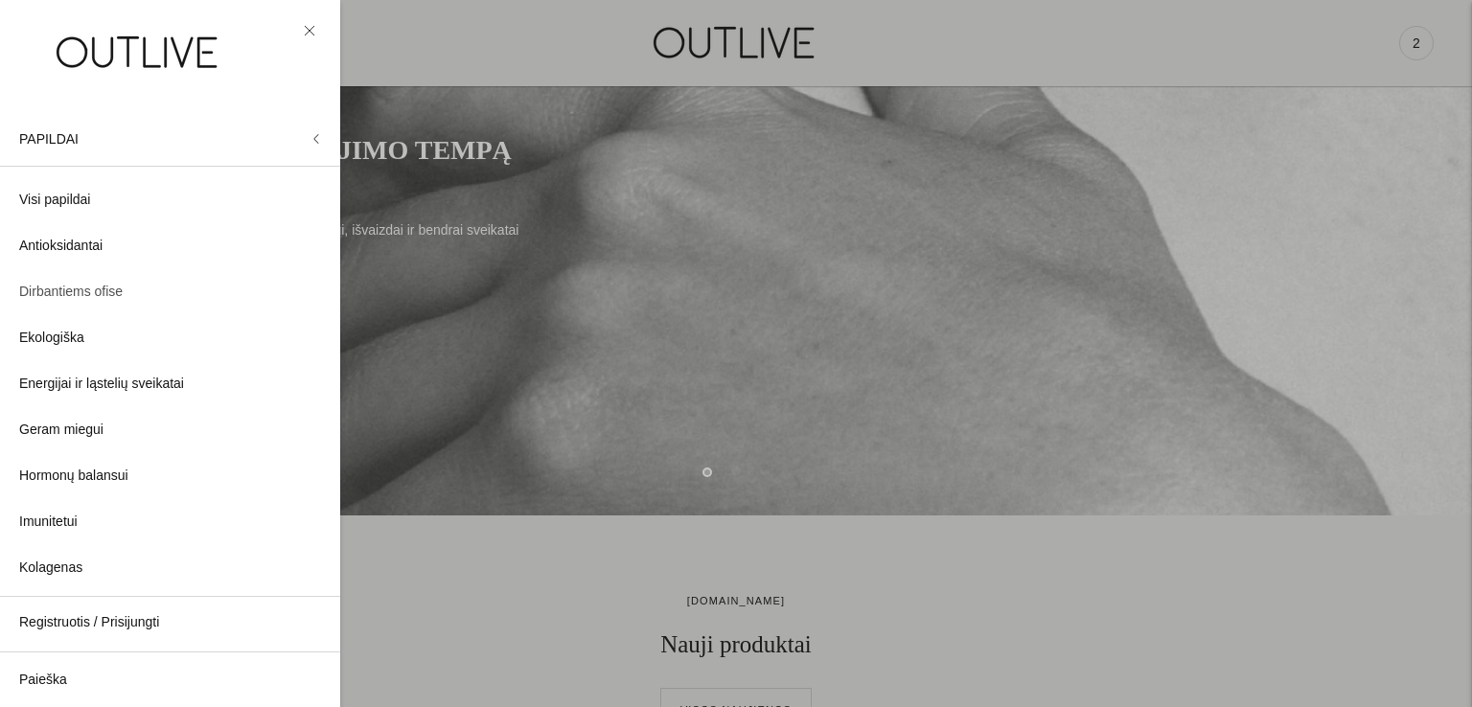
click at [75, 282] on span "Dirbantiems ofise" at bounding box center [70, 292] width 103 height 23
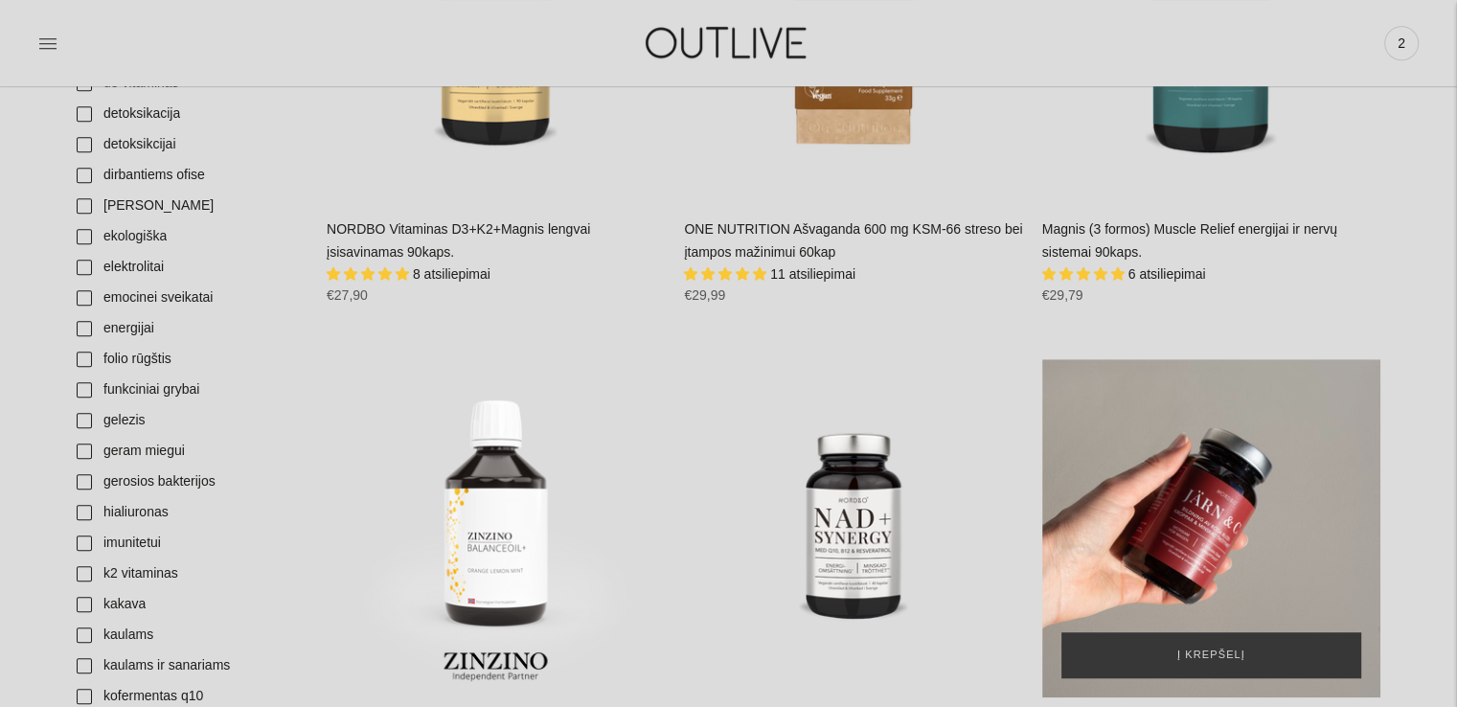
scroll to position [1341, 0]
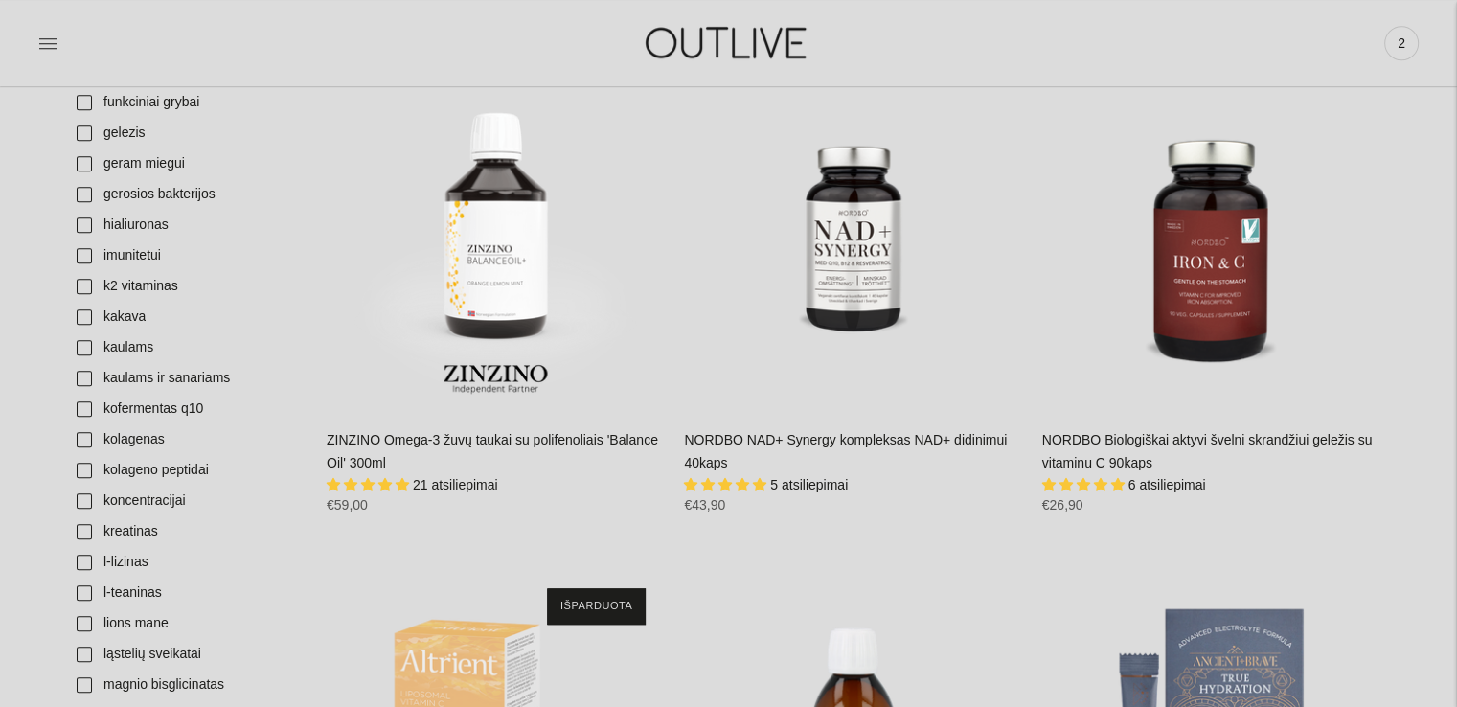
click at [809, 432] on link "NORDBO NAD+ Synergy kompleksas NAD+ didinimui 40kaps" at bounding box center [845, 451] width 323 height 38
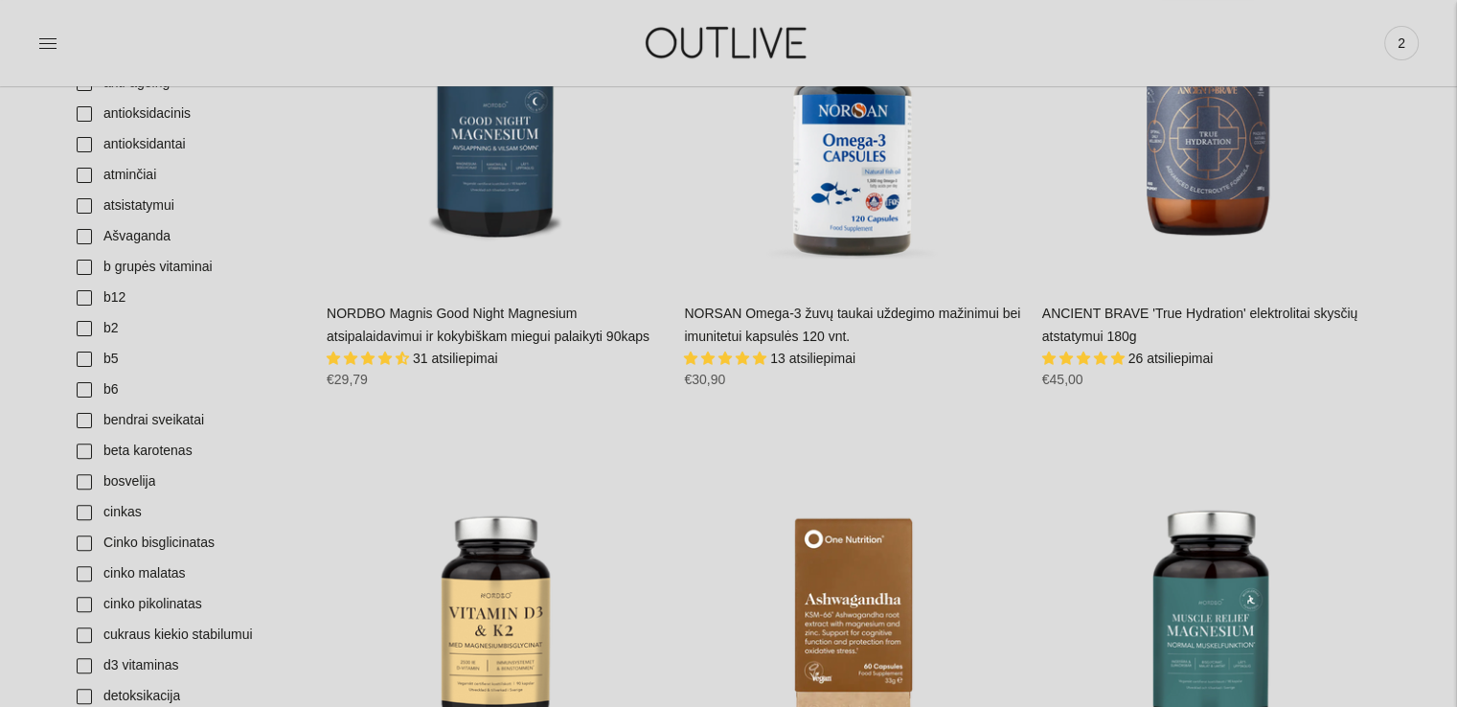
scroll to position [287, 0]
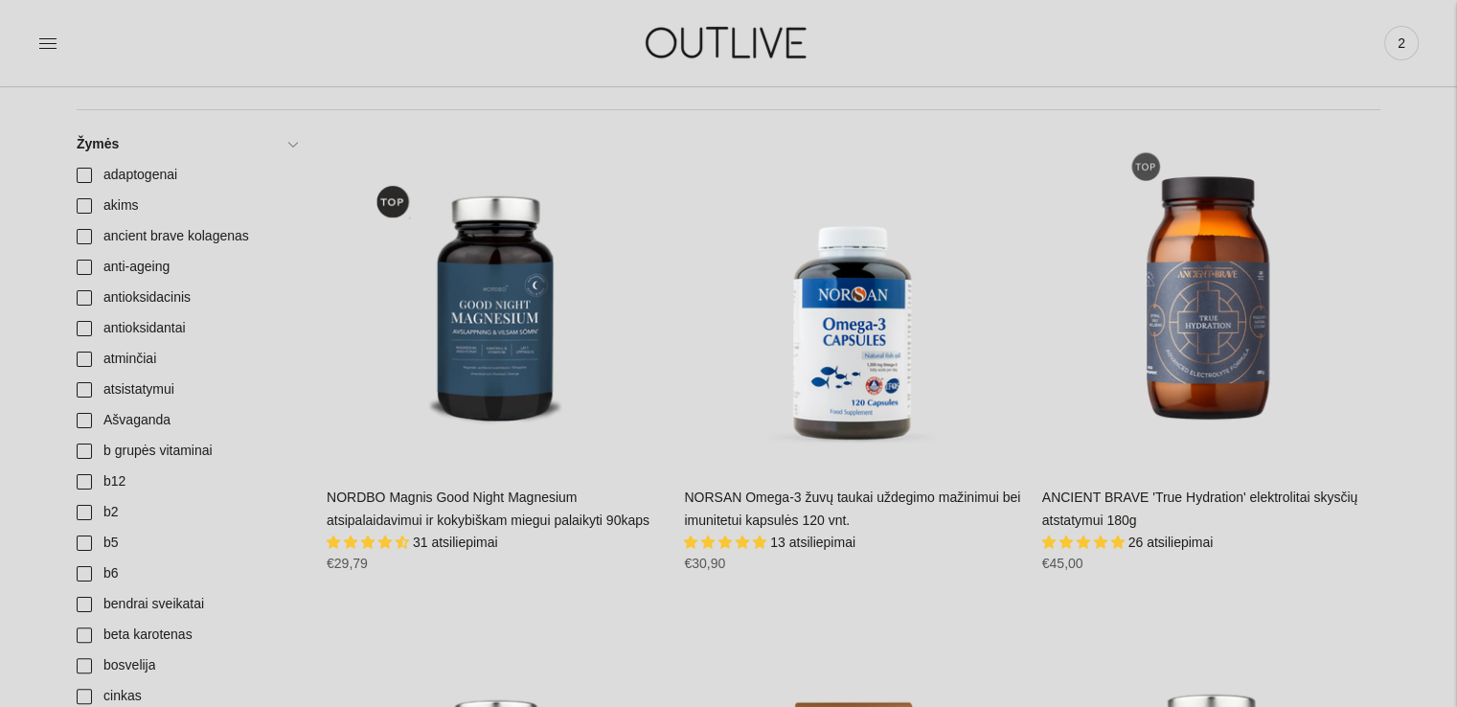
click at [866, 490] on link "NORSAN Omega-3 žuvų taukai uždegimo mažinimui bei imunitetui kapsulės 120 vnt." at bounding box center [852, 509] width 336 height 38
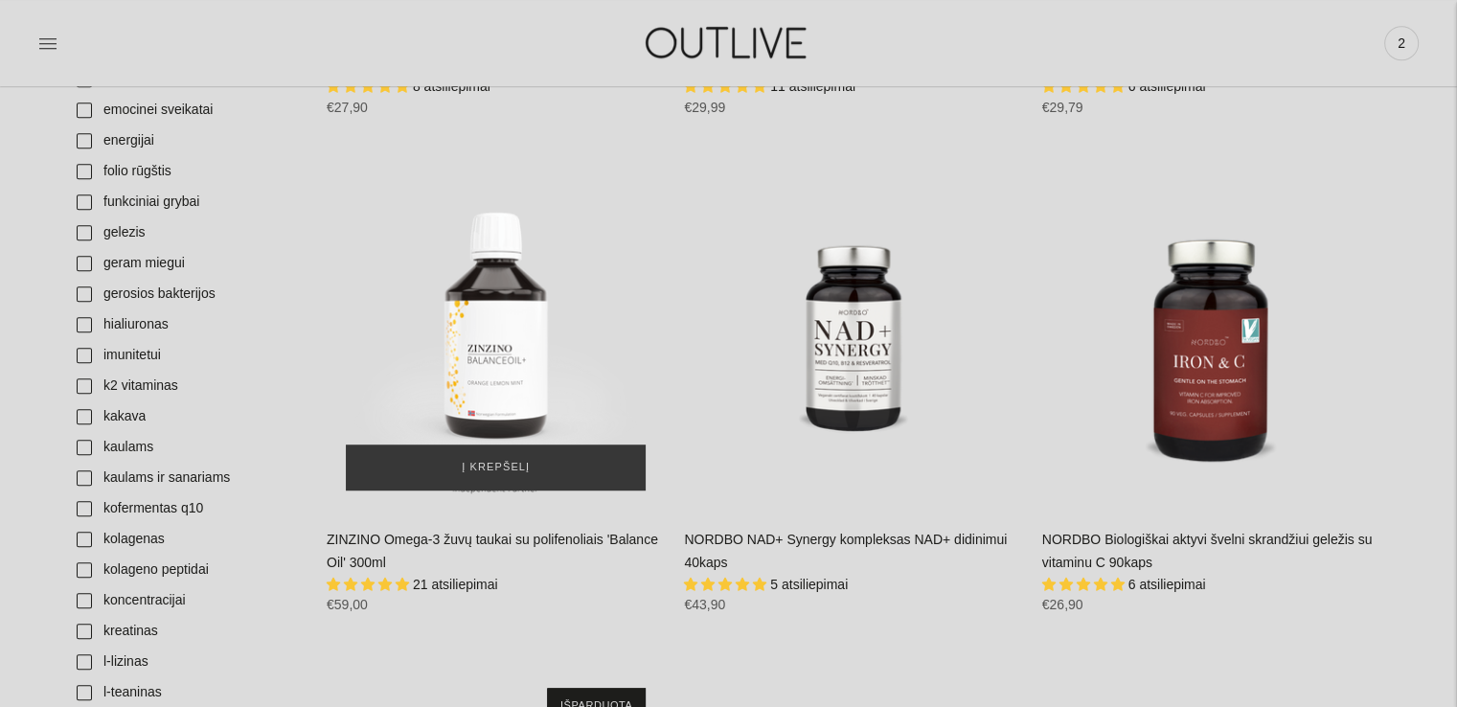
scroll to position [1341, 0]
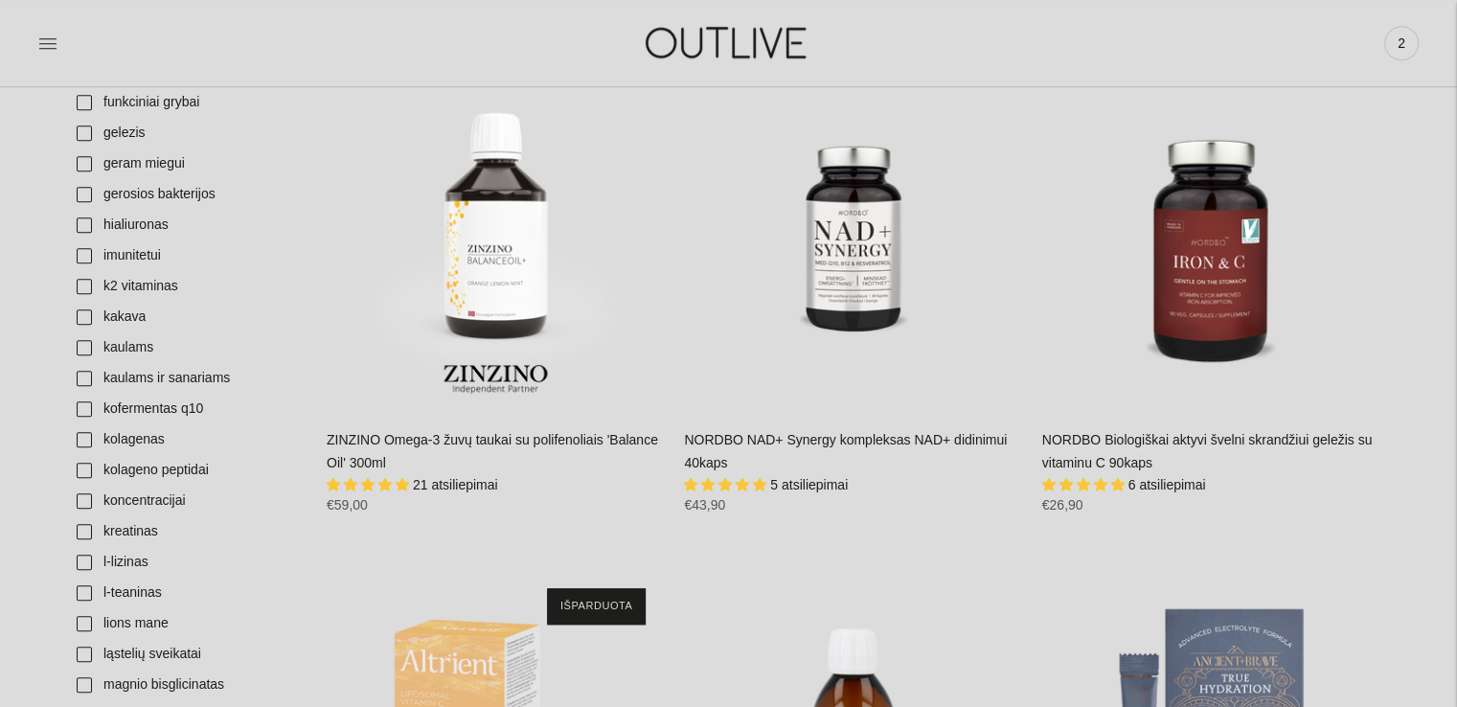
click at [456, 432] on link "ZINZINO Omega-3 žuvų taukai su polifenoliais 'Balance Oil' 300ml" at bounding box center [492, 451] width 331 height 38
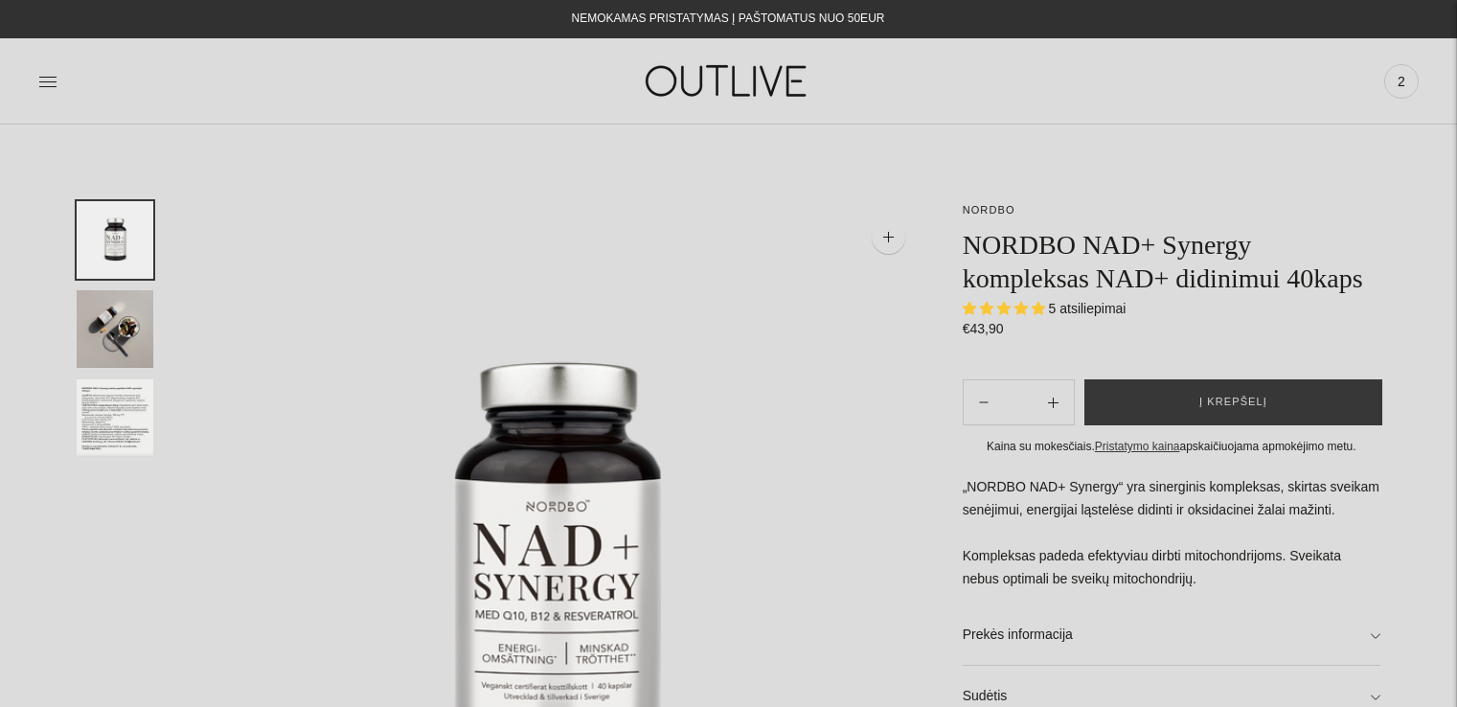
select select "**********"
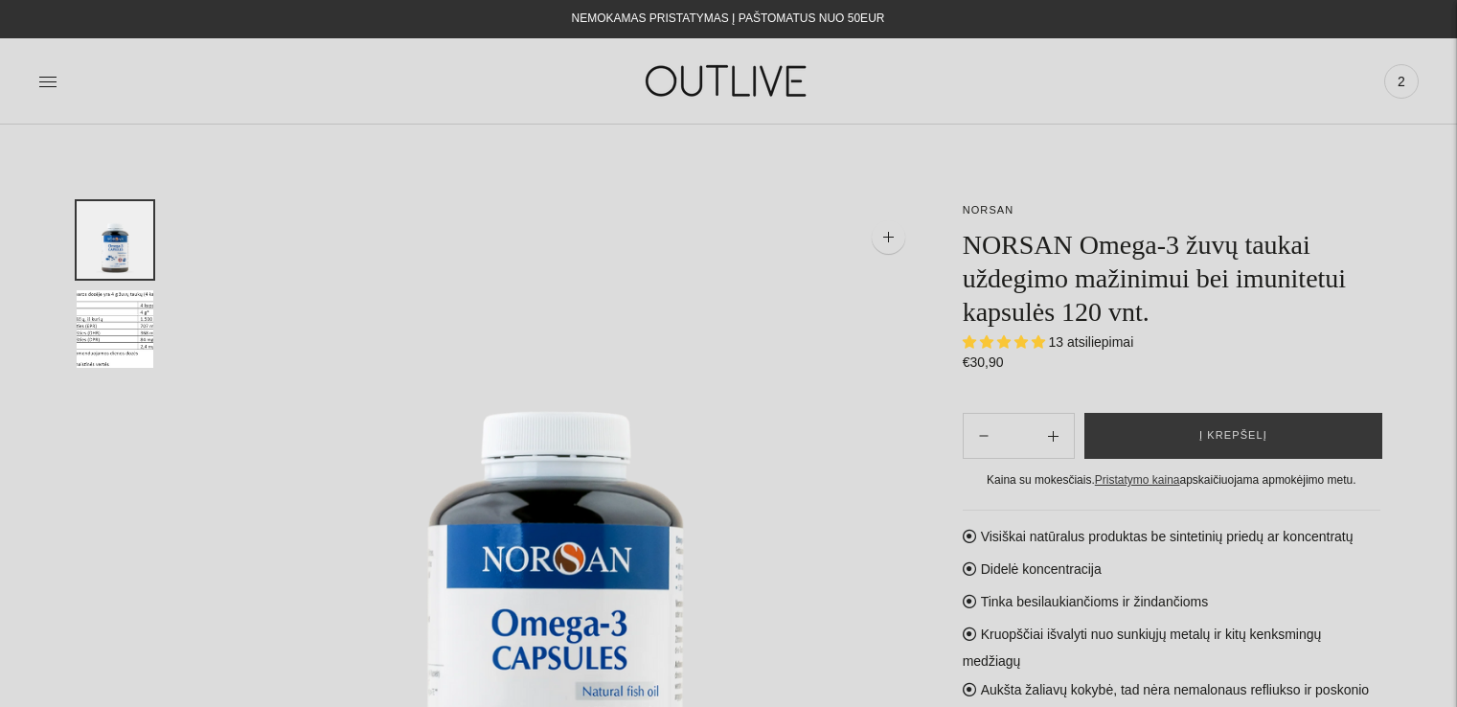
select select "**********"
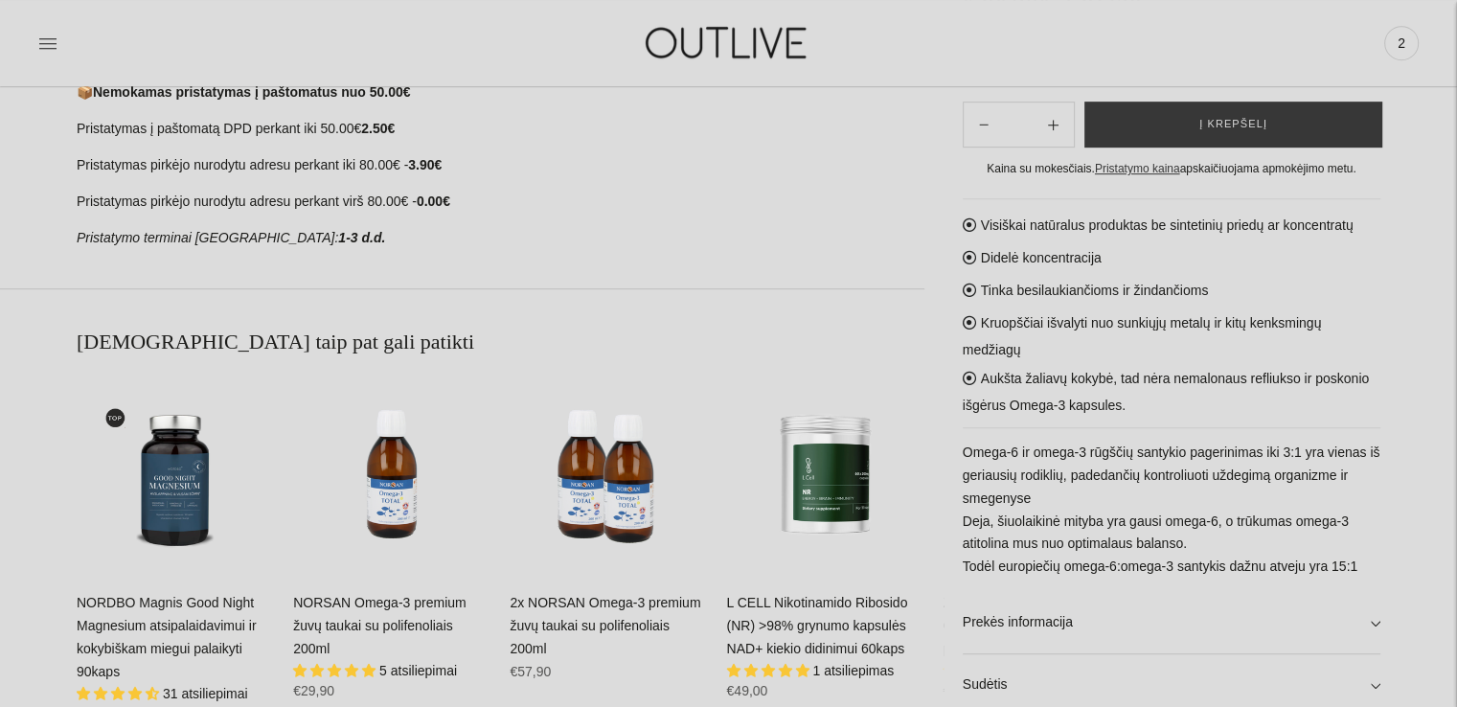
scroll to position [1150, 0]
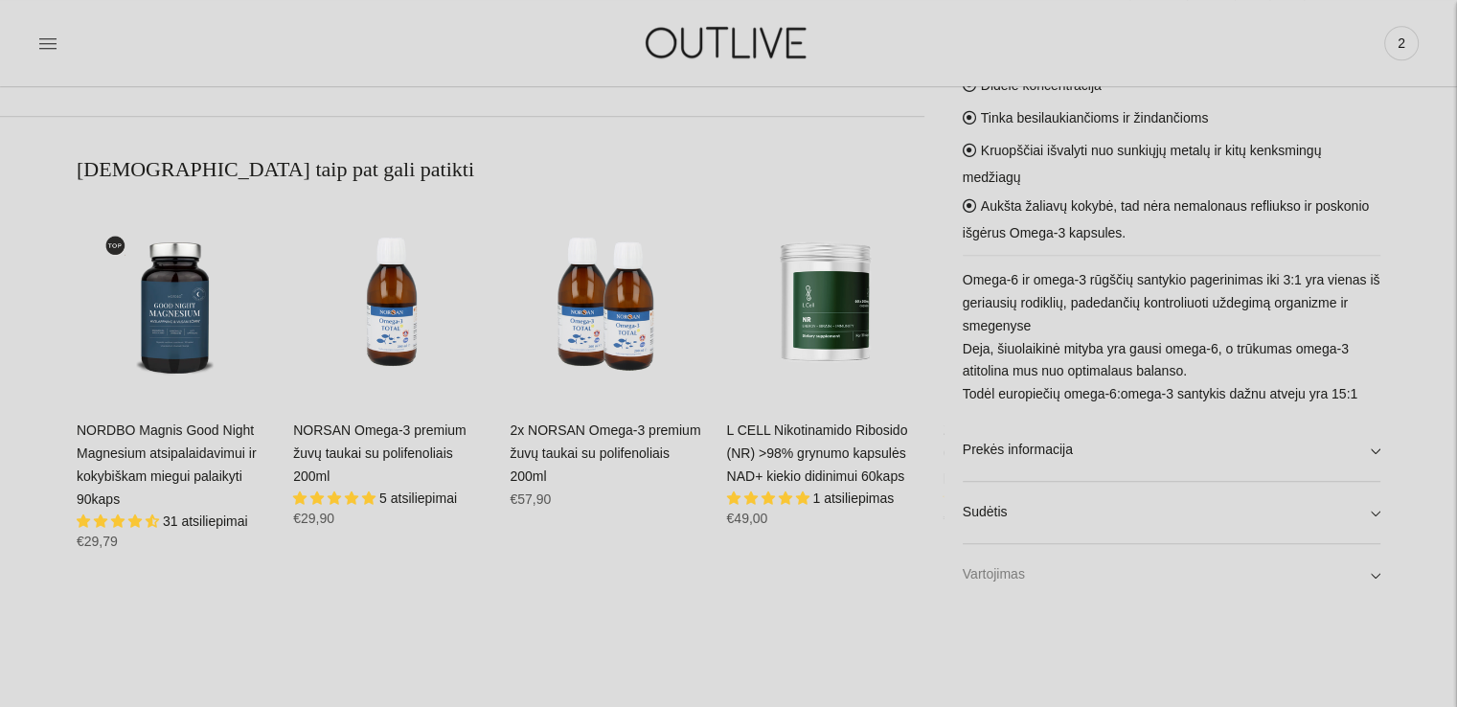
click at [1033, 568] on link "Vartojimas" at bounding box center [1172, 574] width 418 height 61
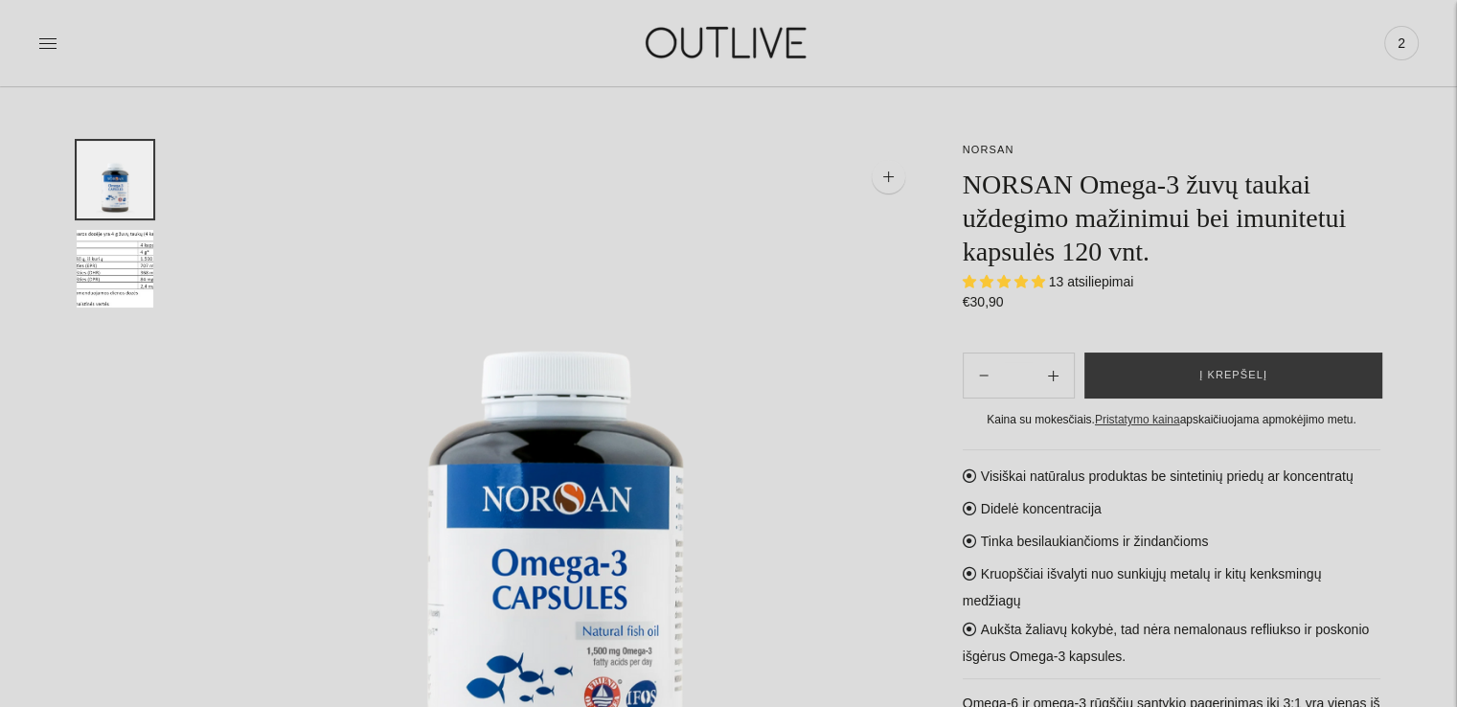
scroll to position [0, 0]
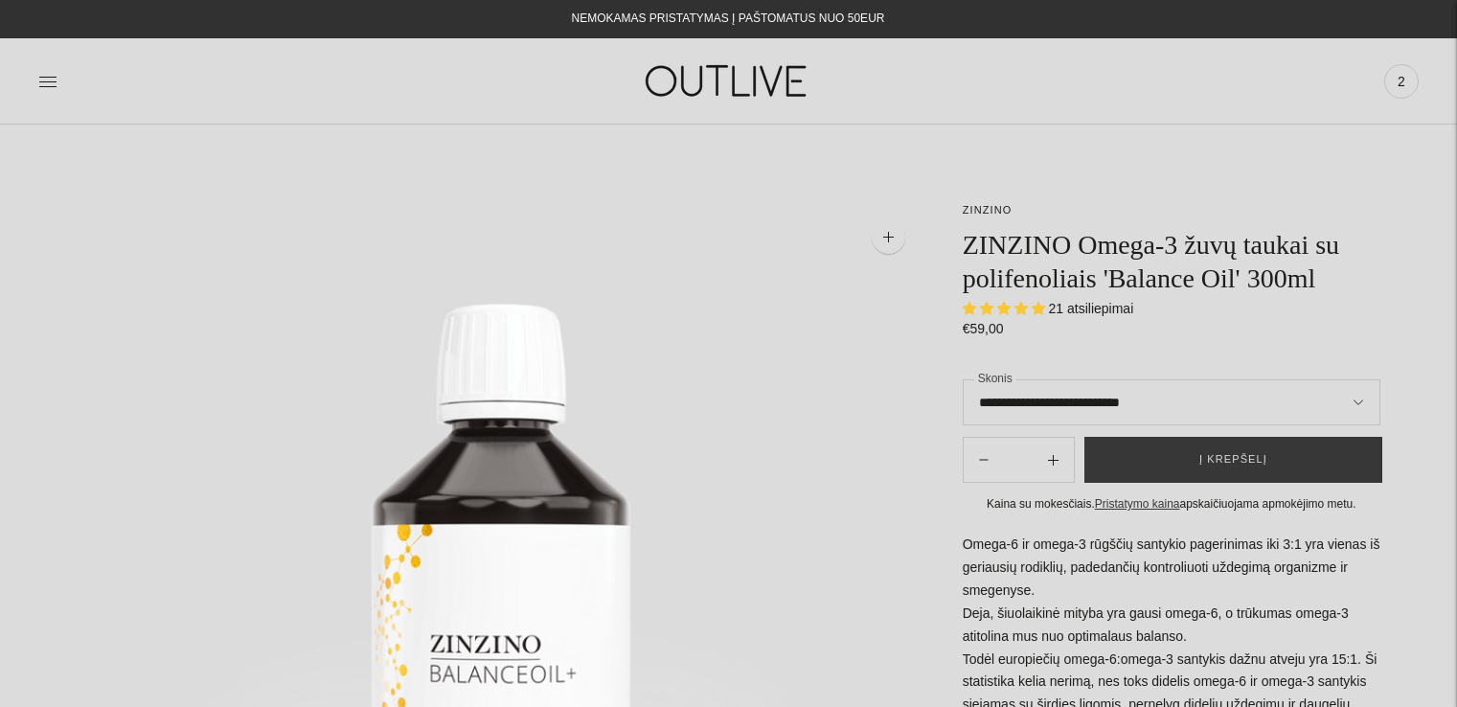
select select "**********"
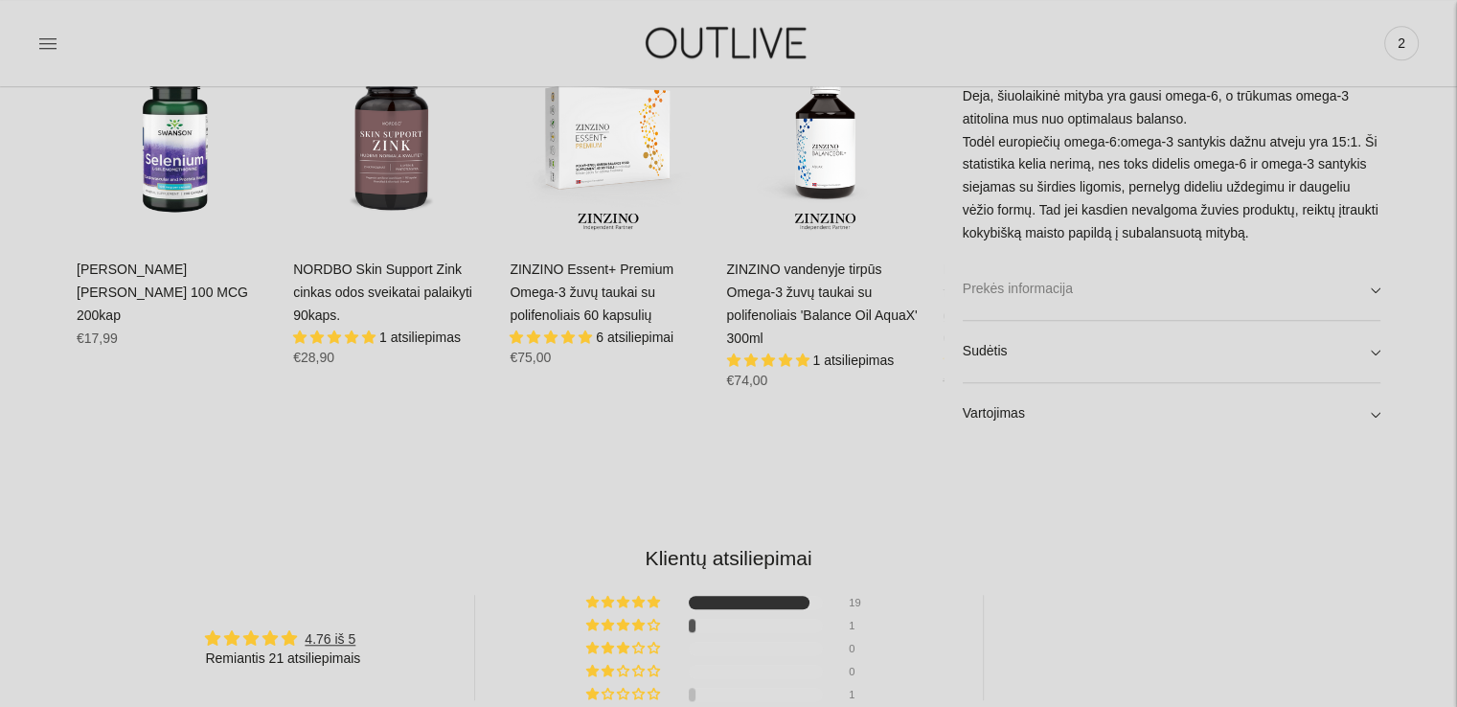
scroll to position [1437, 0]
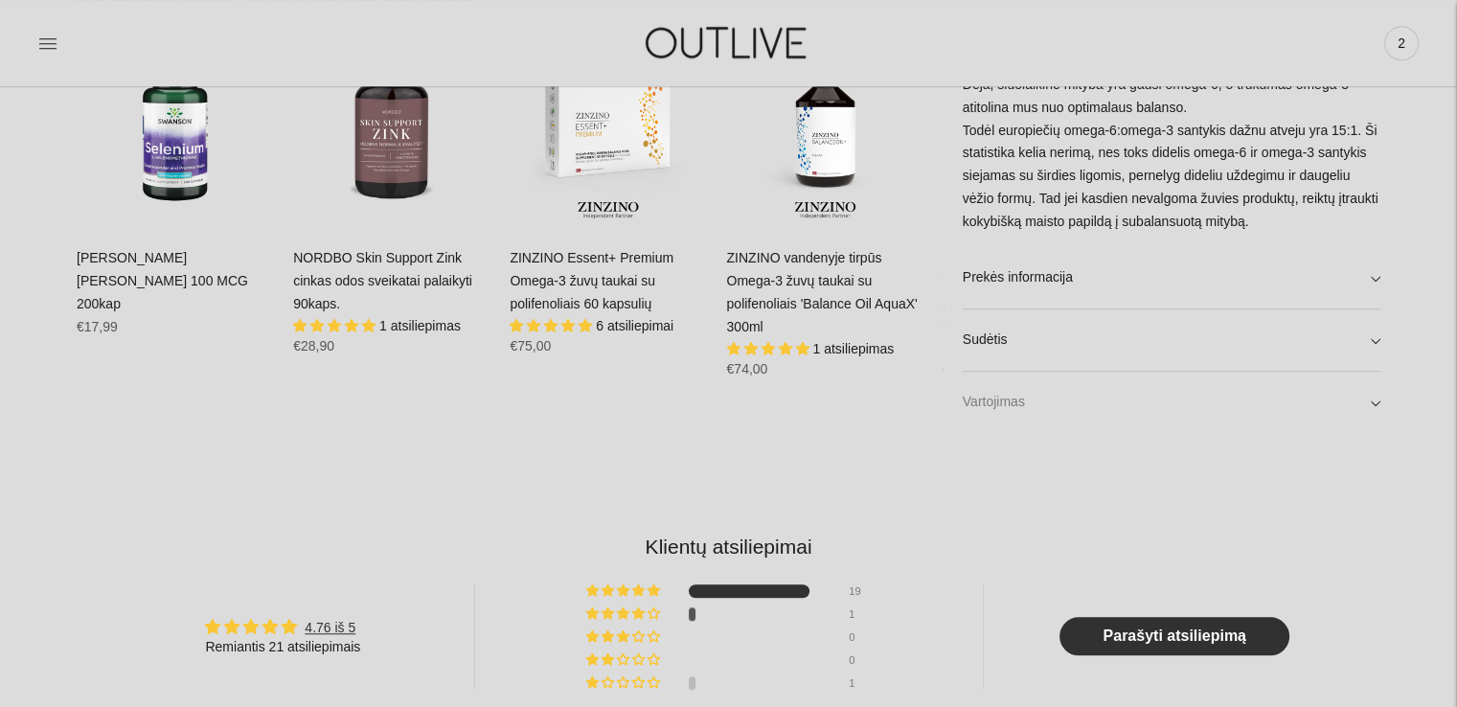
click at [1042, 411] on link "Vartojimas" at bounding box center [1172, 402] width 418 height 61
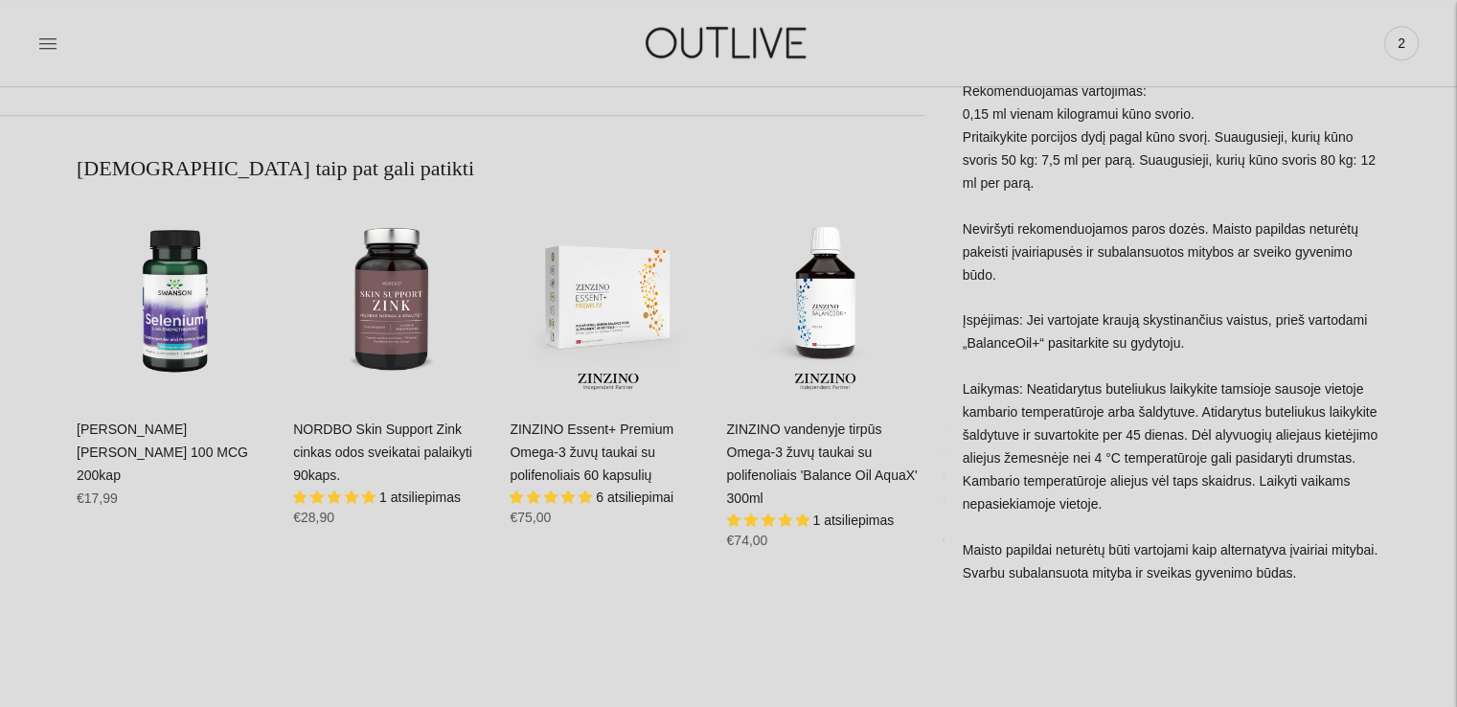
scroll to position [1245, 0]
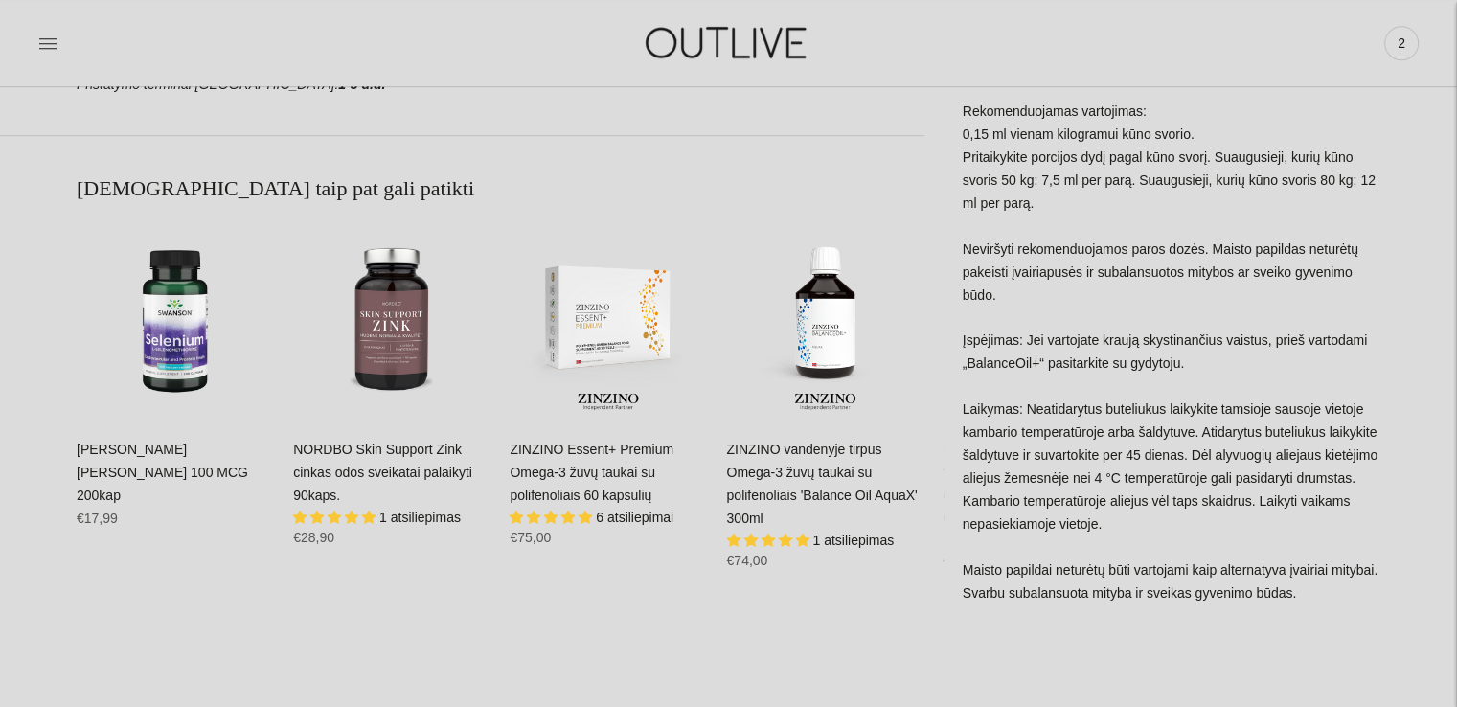
click at [586, 449] on link "ZINZINO Essent+ Premium Omega-3 žuvų taukai su polifenoliais 60 kapsulių" at bounding box center [592, 472] width 164 height 61
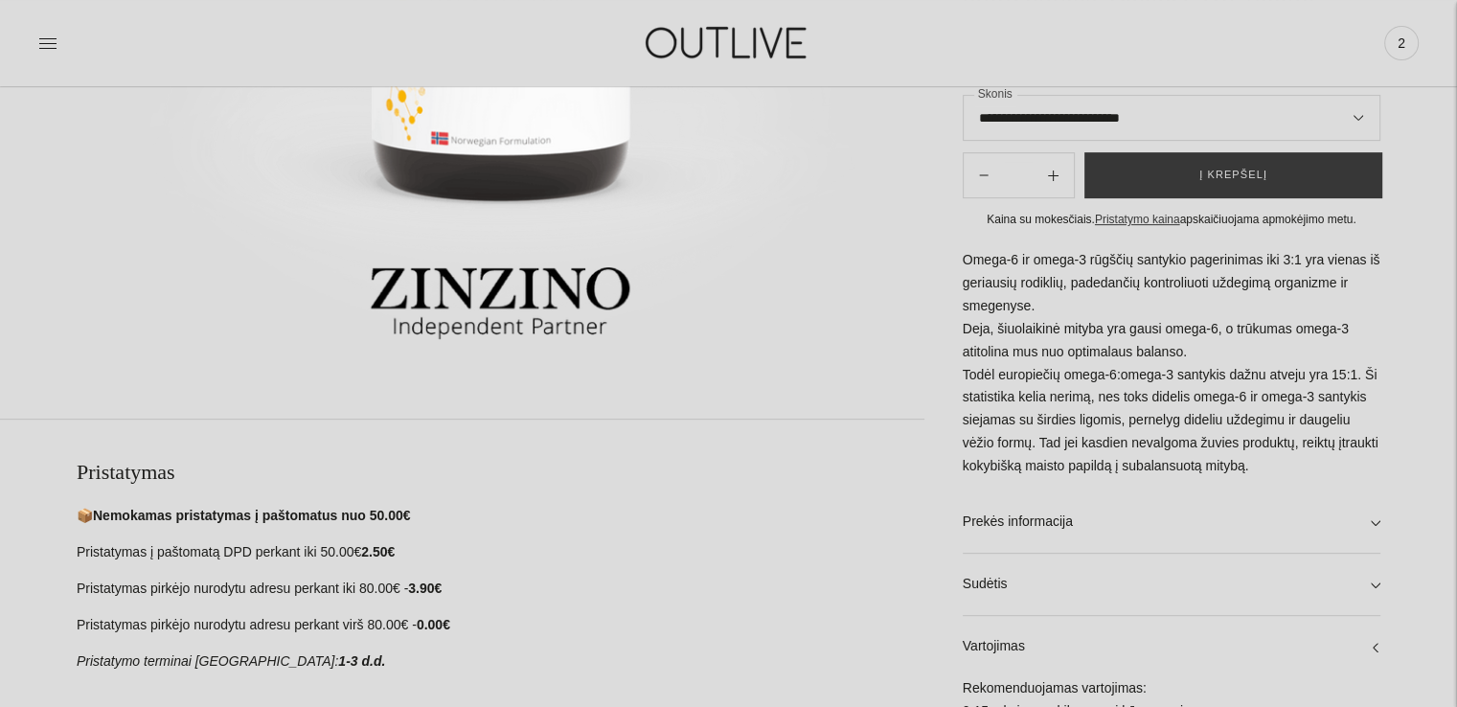
scroll to position [564, 0]
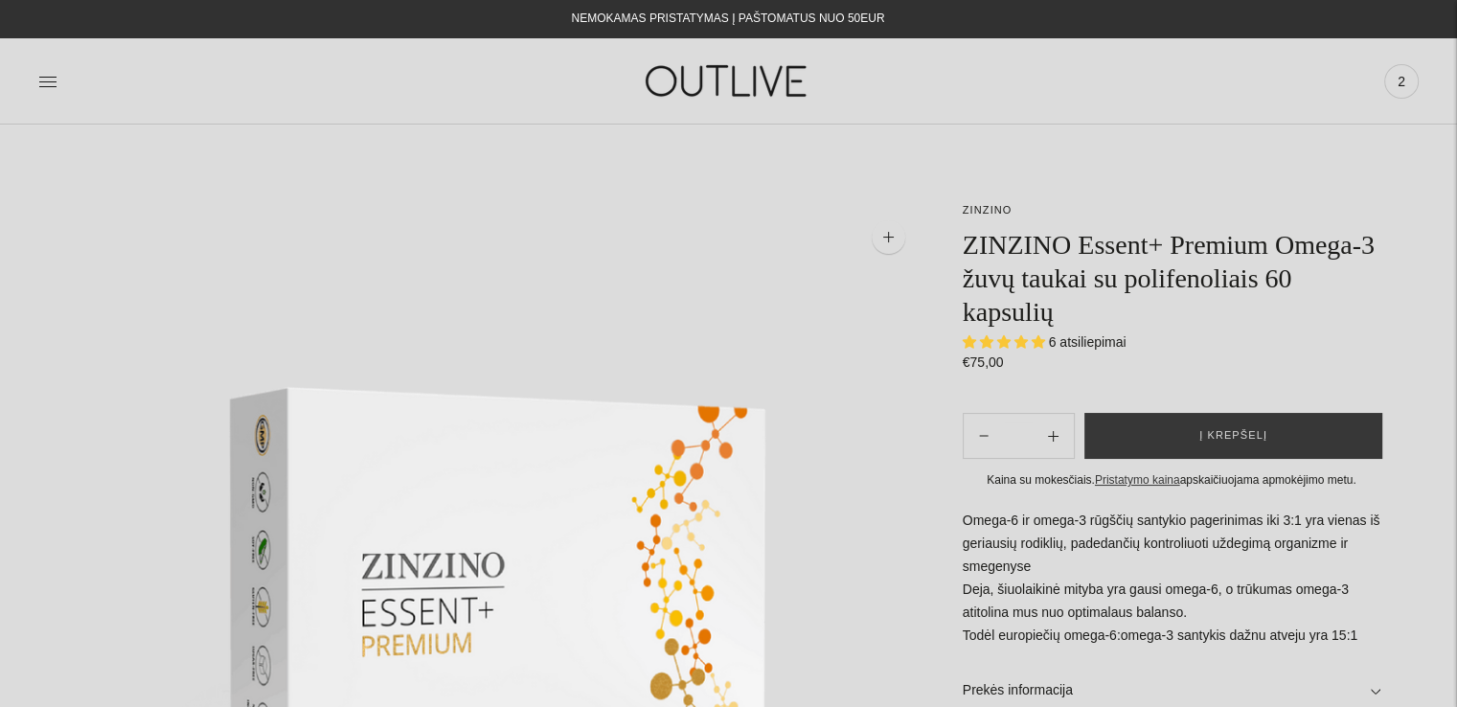
select select "**********"
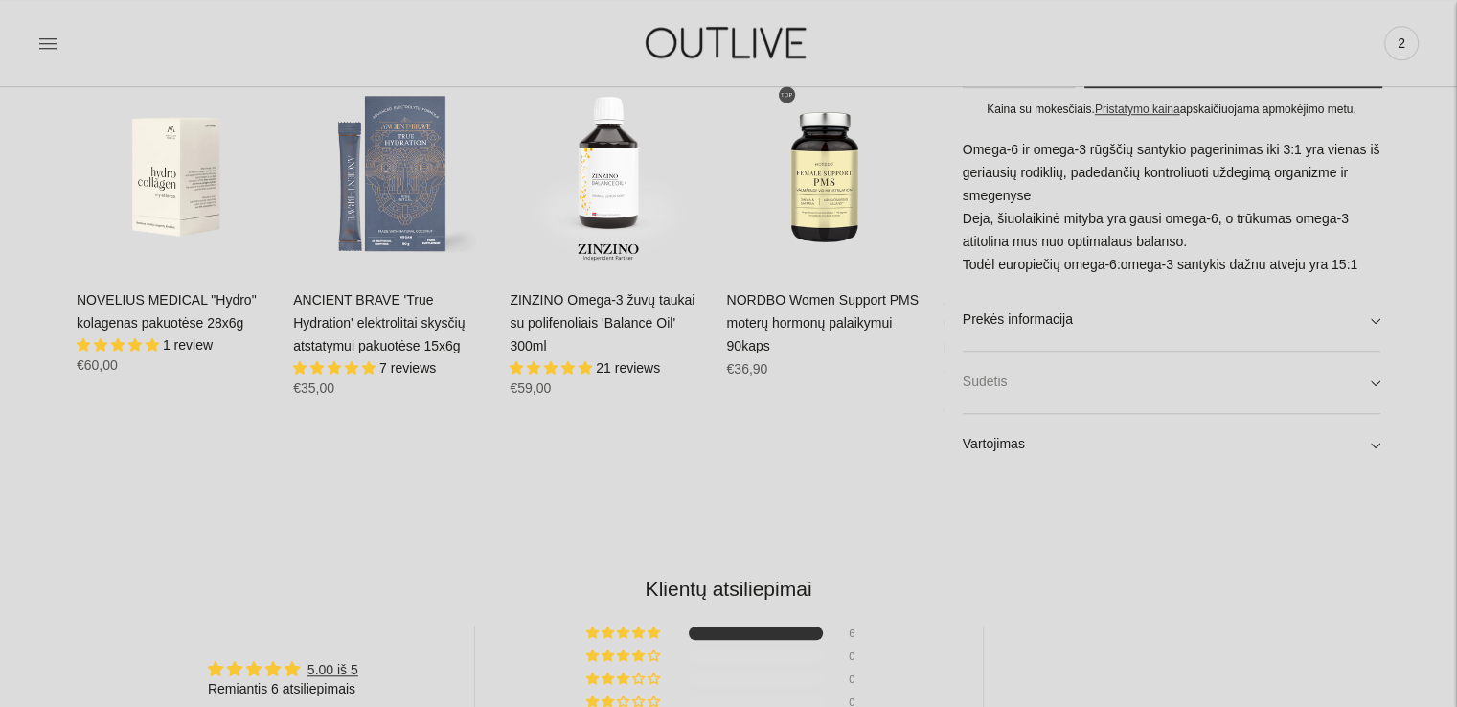
scroll to position [1629, 0]
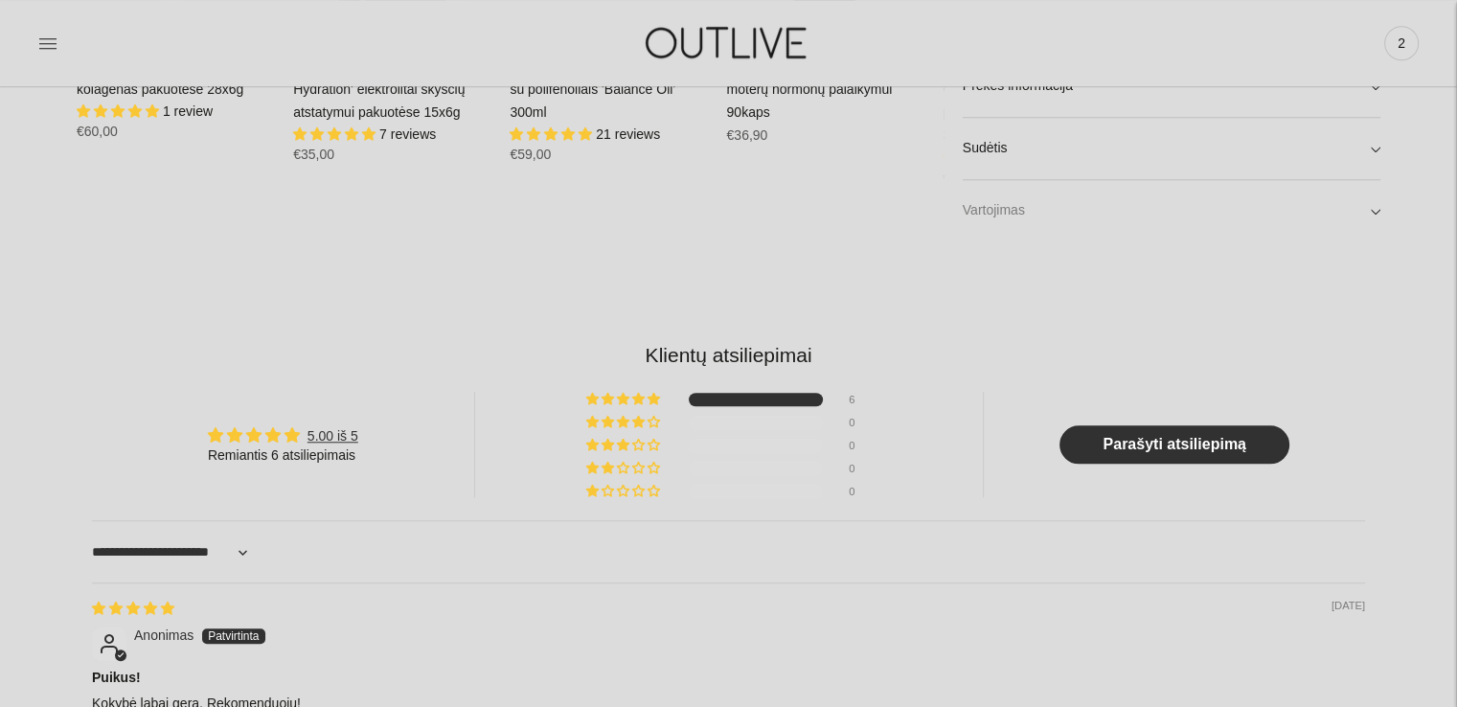
click at [1043, 208] on link "Vartojimas" at bounding box center [1172, 210] width 418 height 61
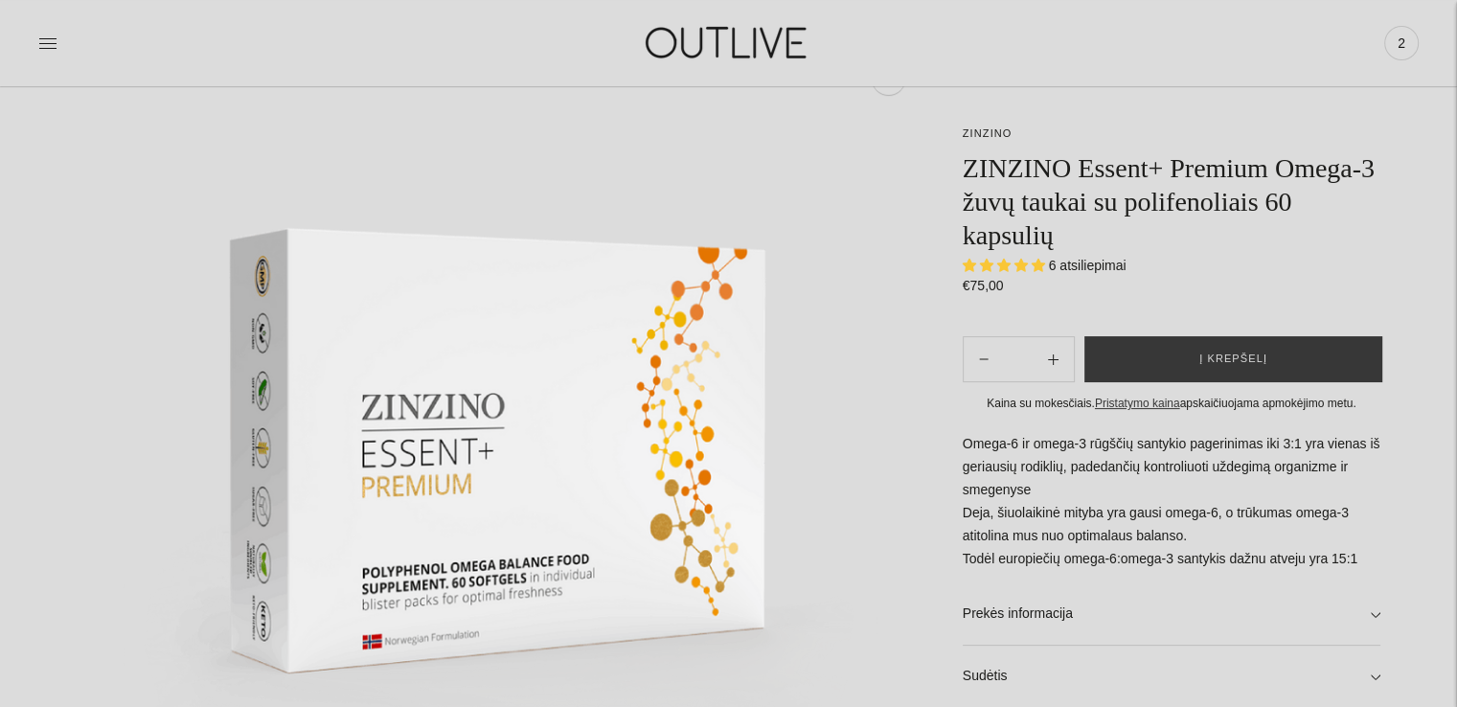
scroll to position [0, 0]
